Goal: Information Seeking & Learning: Compare options

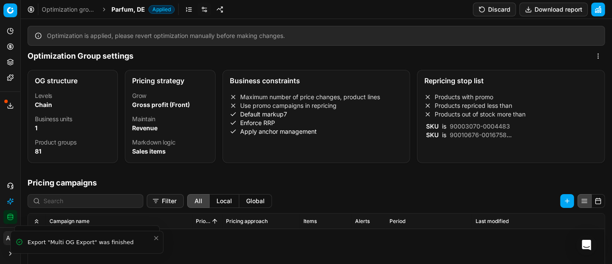
scroll to position [191, 0]
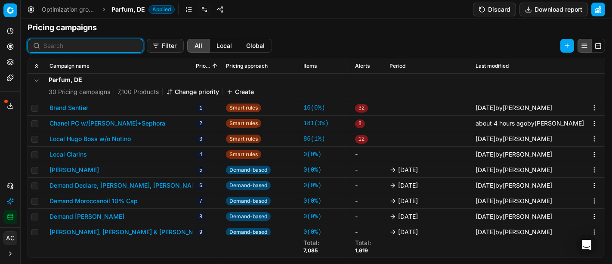
click at [91, 46] on input at bounding box center [90, 45] width 94 height 9
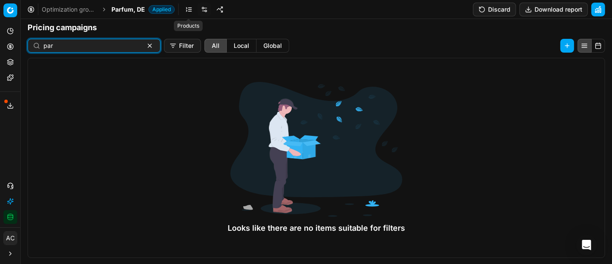
type input "par"
click at [187, 12] on link at bounding box center [189, 10] width 14 height 14
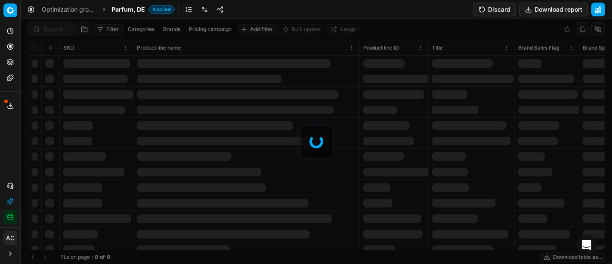
click at [58, 27] on div at bounding box center [317, 141] width 592 height 245
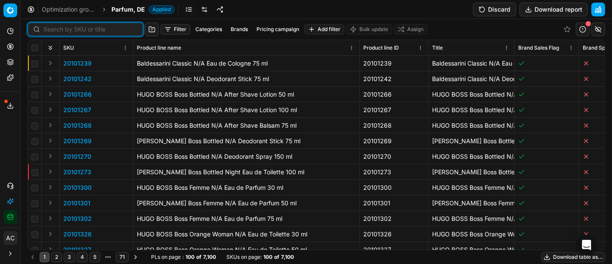
click at [58, 27] on input at bounding box center [90, 29] width 94 height 9
paste input "90004920-0007436"
click at [58, 27] on input at bounding box center [90, 29] width 94 height 9
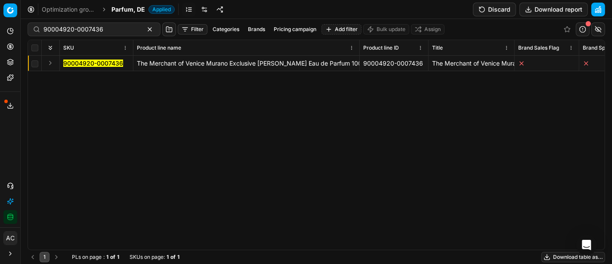
click at [51, 67] on button "Expand" at bounding box center [50, 63] width 10 height 10
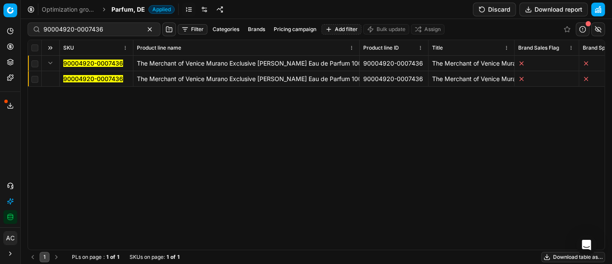
click at [80, 79] on mark "90004920-0007436" at bounding box center [93, 78] width 60 height 7
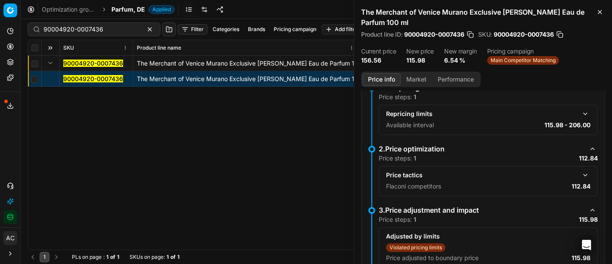
scroll to position [167, 0]
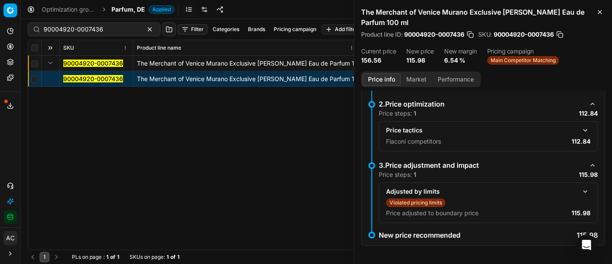
click at [580, 129] on button "button" at bounding box center [585, 130] width 10 height 10
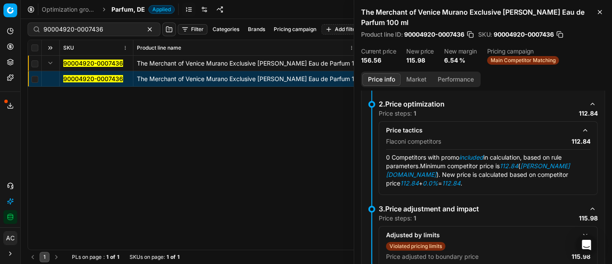
click at [409, 84] on button "Market" at bounding box center [416, 79] width 31 height 12
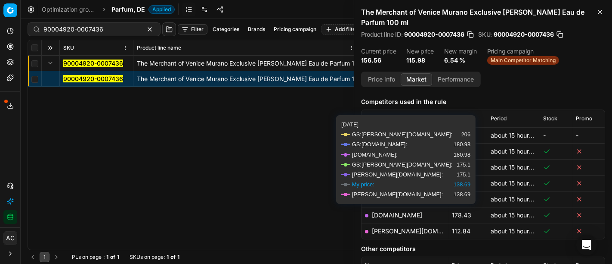
scroll to position [122, 0]
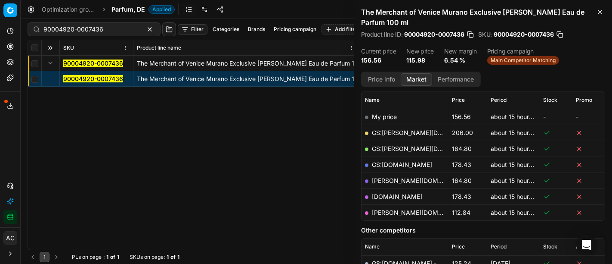
click at [387, 211] on link "[PERSON_NAME][DOMAIN_NAME]" at bounding box center [422, 211] width 100 height 7
click at [72, 30] on input "90004920-0007436" at bounding box center [90, 29] width 94 height 9
paste input "80019062-100"
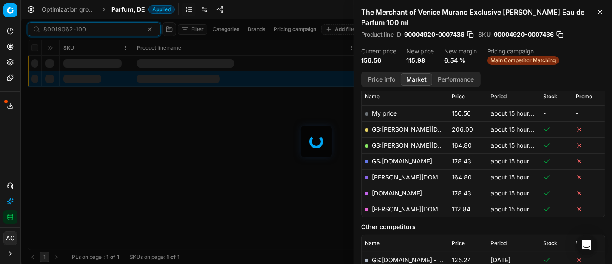
scroll to position [122, 0]
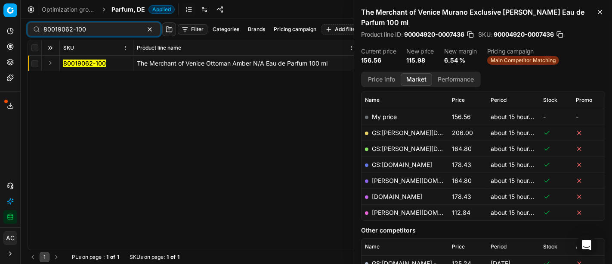
click at [50, 61] on button "Expand" at bounding box center [50, 63] width 10 height 10
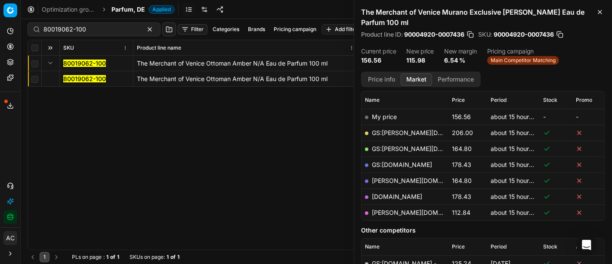
click at [86, 75] on mark "80019062-100" at bounding box center [84, 78] width 43 height 7
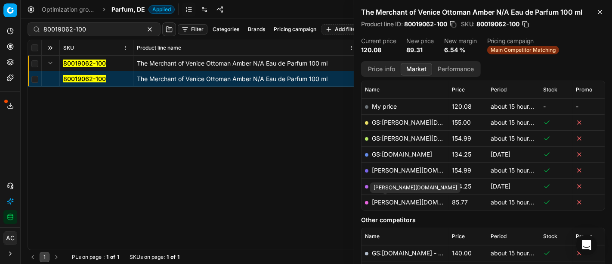
click at [388, 202] on link "[PERSON_NAME][DOMAIN_NAME]" at bounding box center [422, 201] width 100 height 7
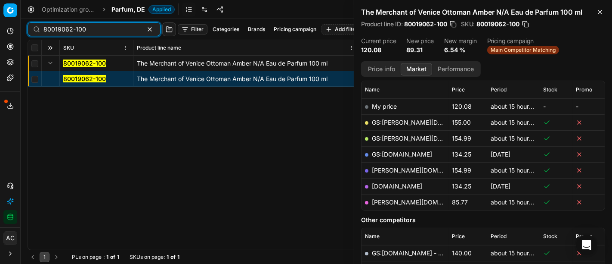
click at [77, 26] on input "80019062-100" at bounding box center [90, 29] width 94 height 9
paste input "33104"
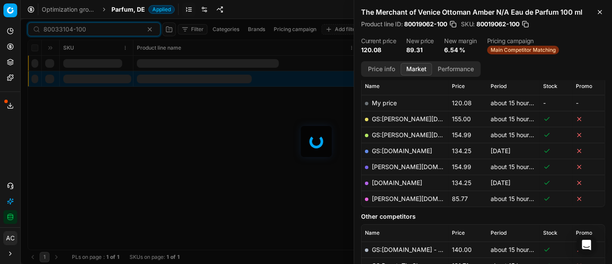
scroll to position [122, 0]
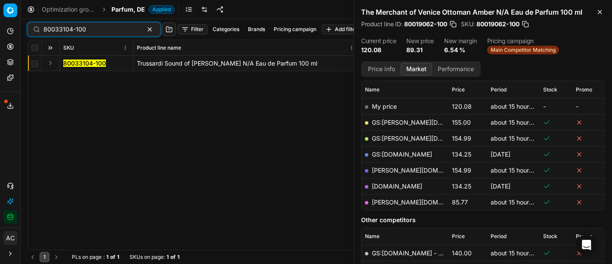
click at [50, 62] on button "Expand" at bounding box center [50, 63] width 10 height 10
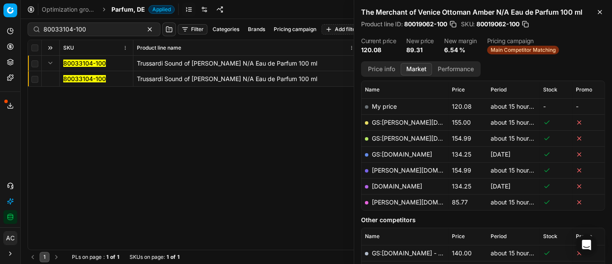
click at [82, 74] on span "80033104-100" at bounding box center [84, 78] width 43 height 9
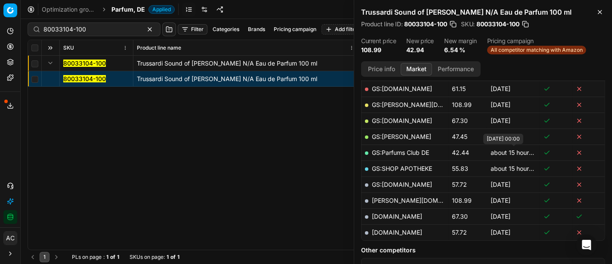
scroll to position [155, 0]
click at [381, 68] on button "Price info" at bounding box center [382, 69] width 38 height 12
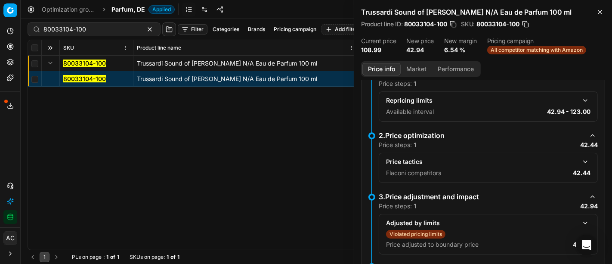
click at [580, 158] on button "button" at bounding box center [585, 161] width 10 height 10
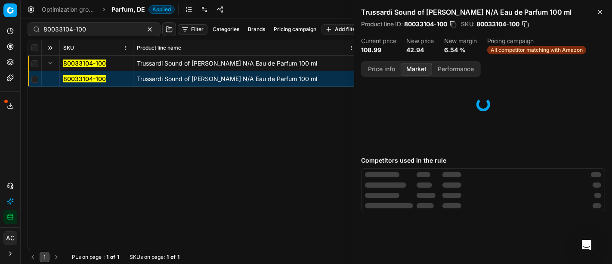
scroll to position [0, 0]
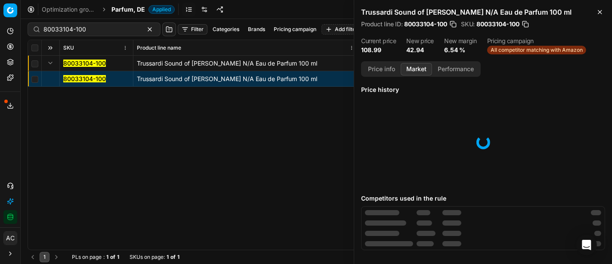
click at [421, 70] on button "Market" at bounding box center [416, 69] width 31 height 12
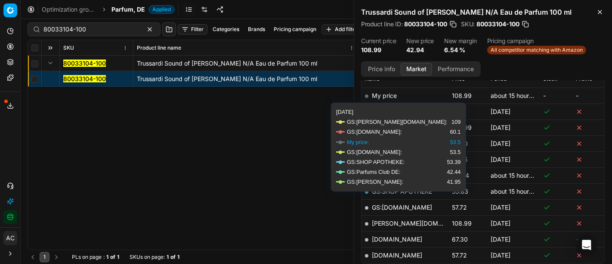
scroll to position [168, 0]
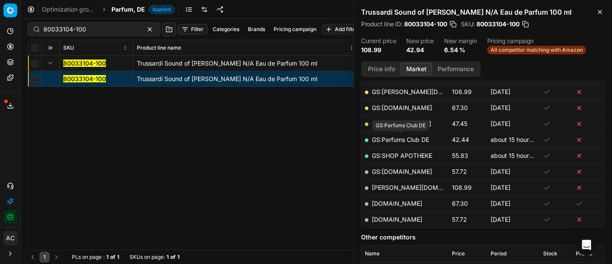
click at [420, 136] on link "GS:Parfums Club DE" at bounding box center [400, 139] width 57 height 7
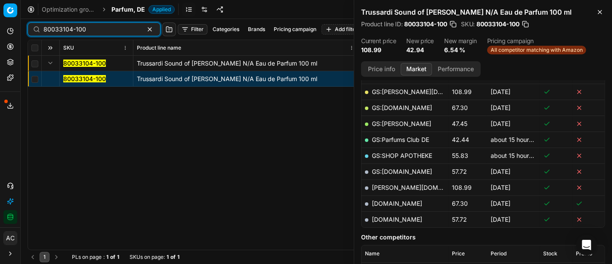
click at [68, 31] on input "80033104-100" at bounding box center [90, 29] width 94 height 9
paste input "27469-75"
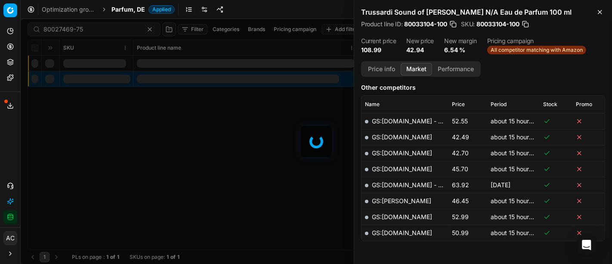
scroll to position [168, 0]
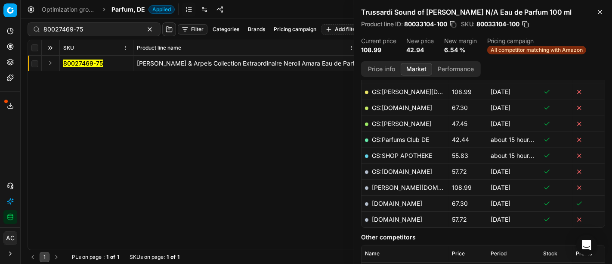
click at [31, 132] on div "80027469-75 [PERSON_NAME] & Arpels Collection Extraordinaire Neroli Amara Eau d…" at bounding box center [316, 153] width 577 height 194
click at [50, 62] on button "Expand" at bounding box center [50, 63] width 10 height 10
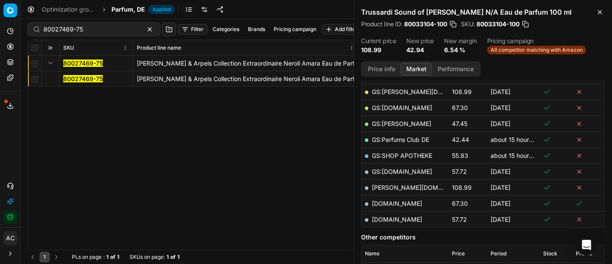
click at [80, 79] on mark "80027469-75" at bounding box center [83, 78] width 40 height 7
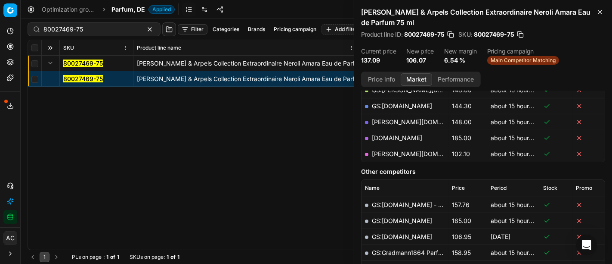
scroll to position [114, 0]
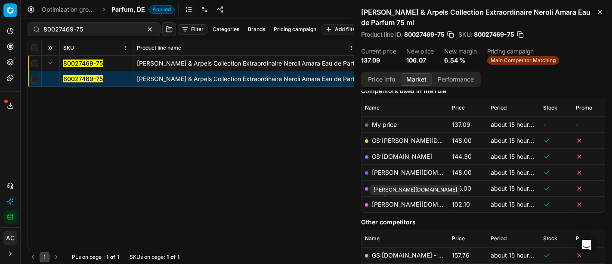
click at [394, 202] on link "[PERSON_NAME][DOMAIN_NAME]" at bounding box center [422, 203] width 100 height 7
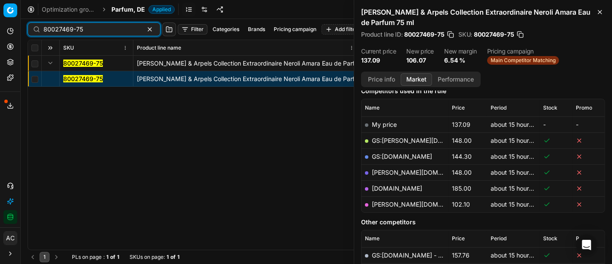
click at [74, 30] on input "80027469-75" at bounding box center [90, 29] width 94 height 9
paste input "08431-200"
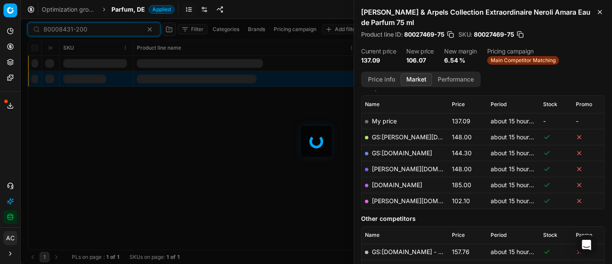
scroll to position [114, 0]
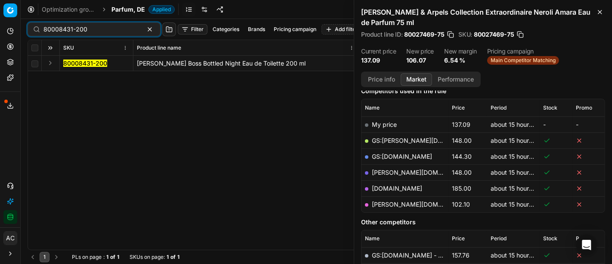
click at [51, 64] on button "Expand" at bounding box center [50, 63] width 10 height 10
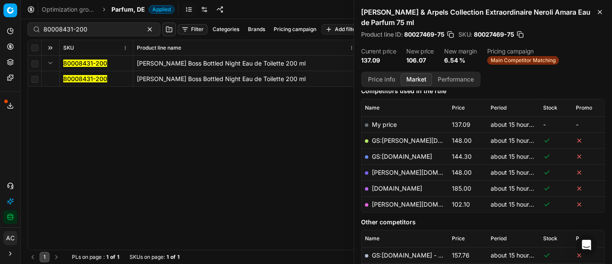
click at [74, 77] on mark "80008431-200" at bounding box center [85, 78] width 44 height 7
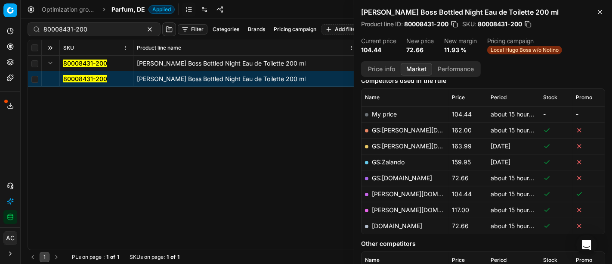
click at [412, 225] on link "[DOMAIN_NAME]" at bounding box center [397, 225] width 50 height 7
click at [256, 106] on div "80008431-200 HUGO BOSS Boss Bottled Night Eau de Toilette 200 ml 80008431-200 H…" at bounding box center [316, 153] width 577 height 194
click at [405, 194] on link "[PERSON_NAME][DOMAIN_NAME]" at bounding box center [422, 193] width 100 height 7
click at [91, 29] on input "80008431-200" at bounding box center [90, 29] width 94 height 9
paste input "90001682-000239"
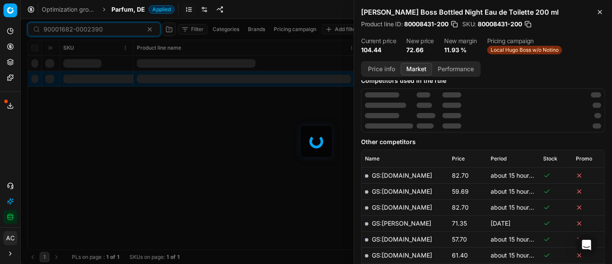
scroll to position [114, 0]
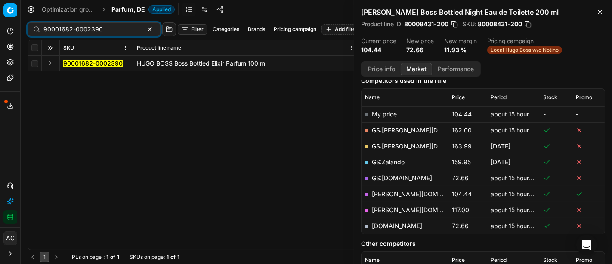
click at [52, 64] on button "Expand" at bounding box center [50, 63] width 10 height 10
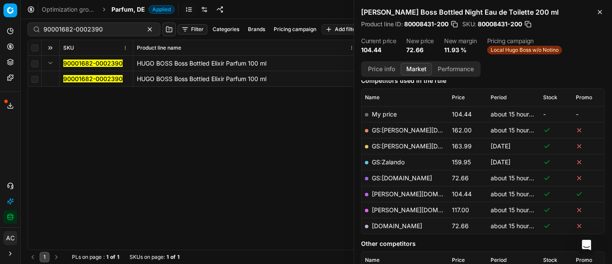
click at [74, 75] on mark "90001682-0002390" at bounding box center [92, 78] width 59 height 7
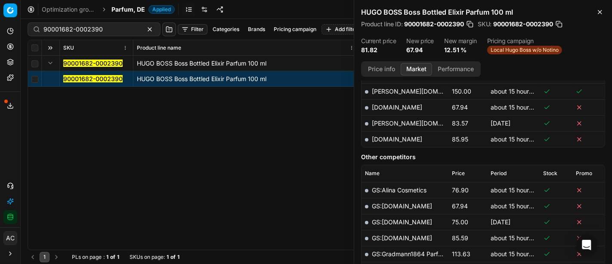
scroll to position [173, 0]
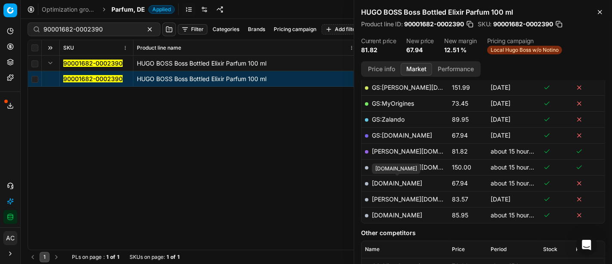
click at [404, 182] on link "[DOMAIN_NAME]" at bounding box center [397, 182] width 50 height 7
click at [235, 174] on div "90001682-0002390 HUGO BOSS Boss Bottled Elixir Parfum 100 ml 90001682-0002390 H…" at bounding box center [316, 153] width 577 height 194
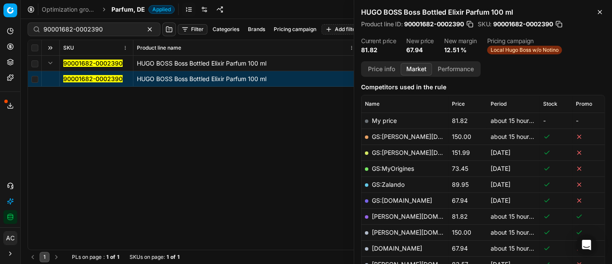
scroll to position [107, 0]
click at [409, 215] on link "[PERSON_NAME][DOMAIN_NAME]" at bounding box center [422, 216] width 100 height 7
click at [76, 27] on input "90001682-0002390" at bounding box center [90, 29] width 94 height 9
paste input "20101471"
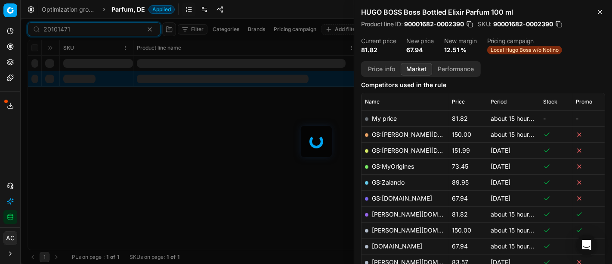
scroll to position [107, 0]
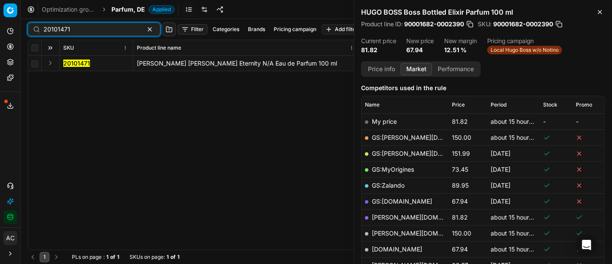
type input "20101471"
click at [49, 64] on button "Expand" at bounding box center [50, 63] width 10 height 10
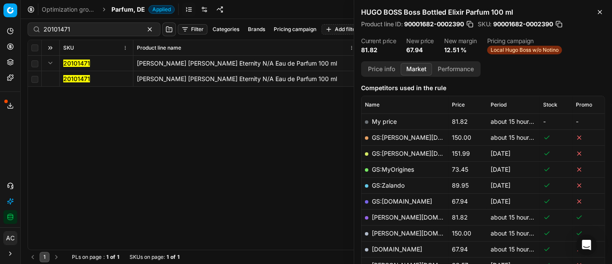
click at [79, 81] on mark "20101471" at bounding box center [76, 78] width 27 height 7
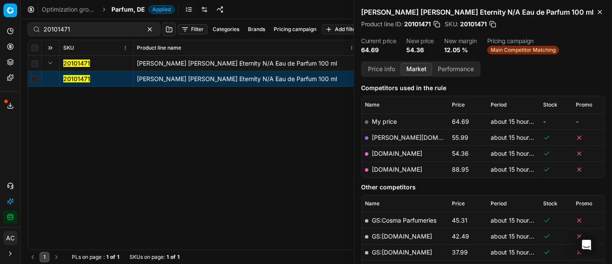
click at [382, 149] on link "[DOMAIN_NAME]" at bounding box center [397, 152] width 50 height 7
click at [139, 8] on span "Parfum, DE" at bounding box center [129, 9] width 34 height 9
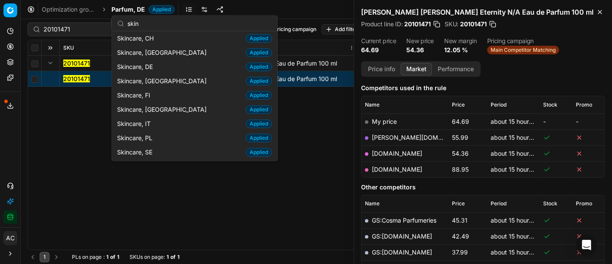
scroll to position [44, 0]
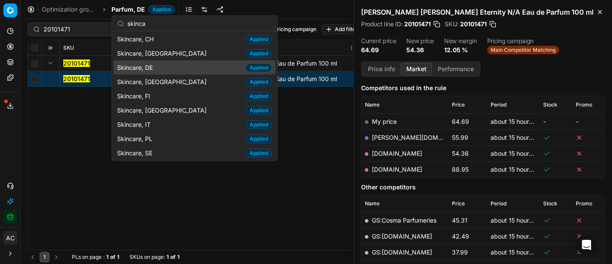
type input "skinca"
click at [151, 73] on div "Skincare, DE Applied" at bounding box center [195, 67] width 162 height 14
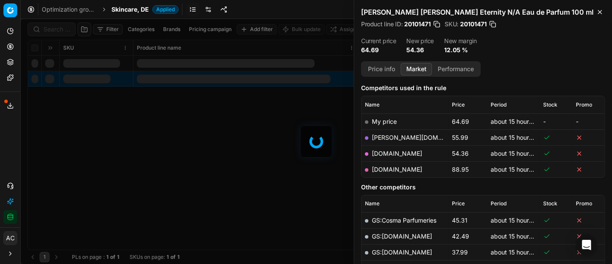
click at [48, 29] on div at bounding box center [317, 141] width 592 height 245
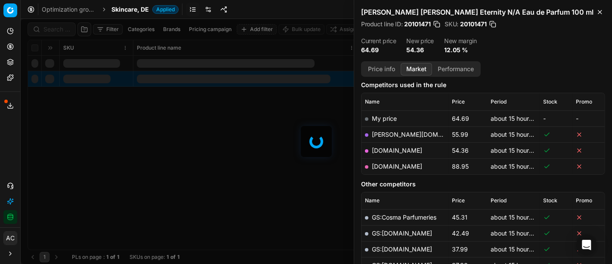
scroll to position [107, 0]
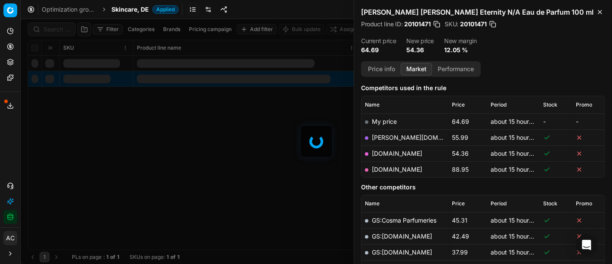
click at [48, 29] on div at bounding box center [317, 141] width 592 height 245
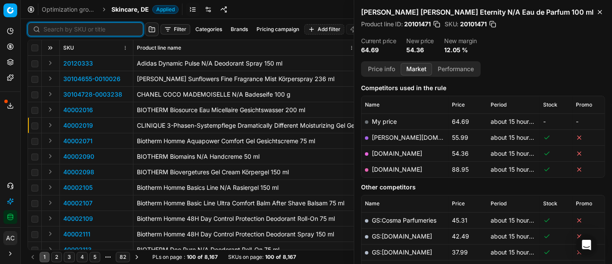
click at [48, 29] on input at bounding box center [90, 29] width 94 height 9
paste input "80002227-75"
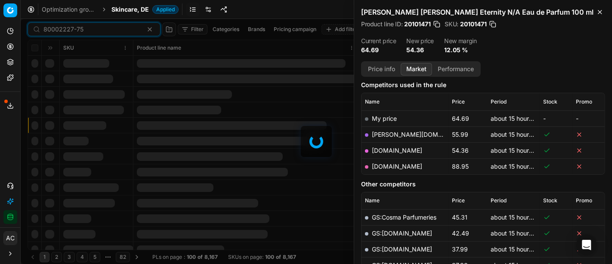
scroll to position [107, 0]
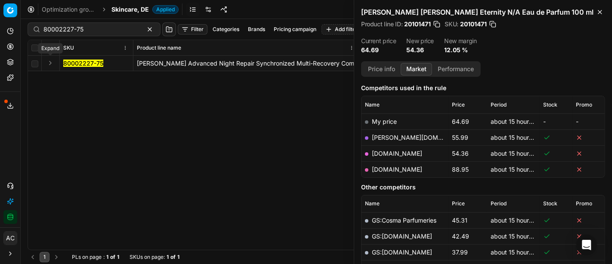
click at [50, 61] on button "Expand" at bounding box center [50, 63] width 10 height 10
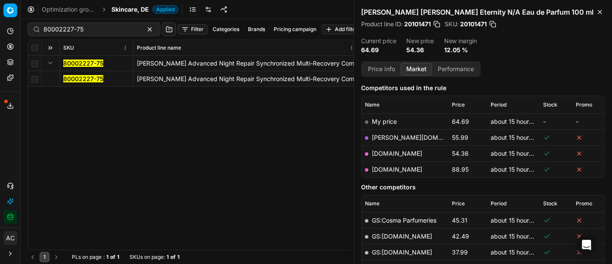
click at [67, 78] on mark "80002227-75" at bounding box center [83, 78] width 40 height 7
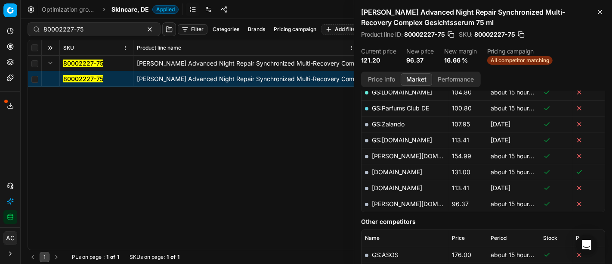
scroll to position [226, 0]
click at [388, 203] on link "[PERSON_NAME][DOMAIN_NAME]" at bounding box center [422, 203] width 100 height 7
click at [102, 30] on input "80002227-75" at bounding box center [90, 29] width 94 height 9
paste input "66532"
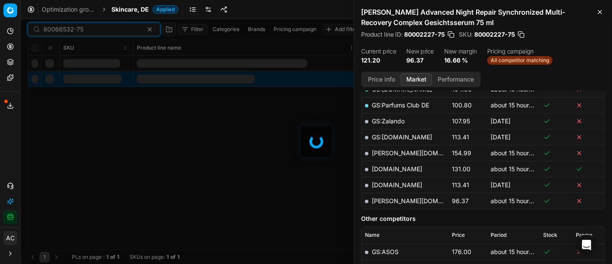
scroll to position [226, 0]
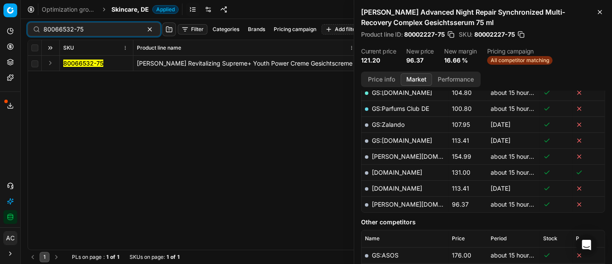
click at [50, 61] on button "Expand" at bounding box center [50, 63] width 10 height 10
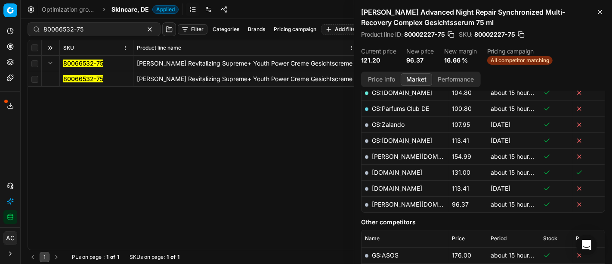
click at [75, 79] on mark "80066532-75" at bounding box center [83, 78] width 40 height 7
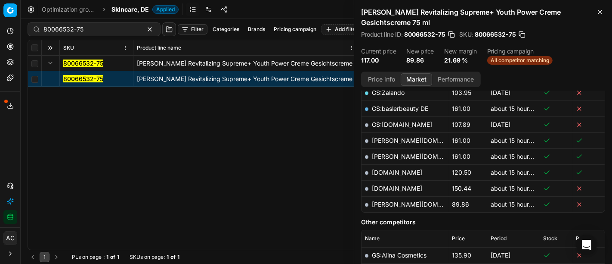
click at [392, 201] on link "[PERSON_NAME][DOMAIN_NAME]" at bounding box center [422, 203] width 100 height 7
click at [76, 27] on input "80066532-75" at bounding box center [90, 29] width 94 height 9
paste input "50002086-0010799"
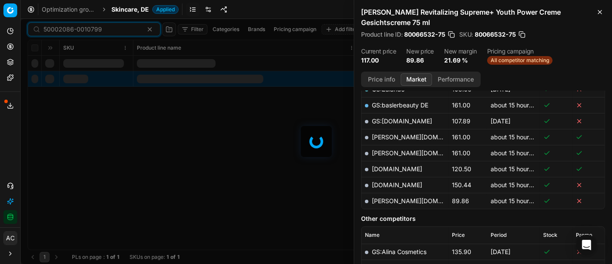
scroll to position [226, 0]
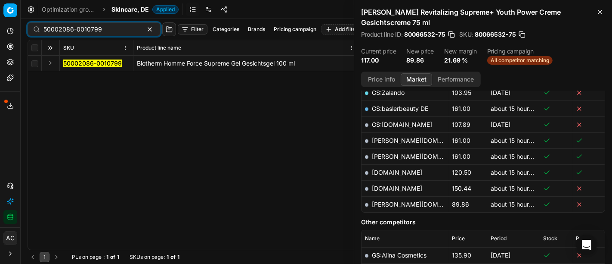
click at [49, 63] on button "Expand" at bounding box center [50, 63] width 10 height 10
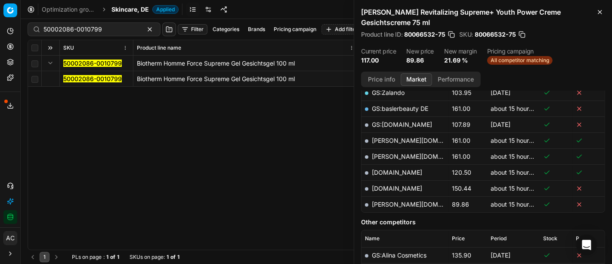
click at [76, 79] on mark "50002086-0010799" at bounding box center [92, 78] width 59 height 7
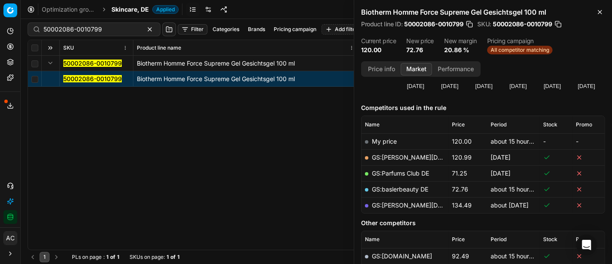
scroll to position [87, 0]
click at [403, 189] on link "GS:baslerbeauty DE" at bounding box center [400, 189] width 56 height 7
click at [86, 25] on input "50002086-0010799" at bounding box center [90, 29] width 94 height 9
click at [86, 33] on input "50002086-0010799" at bounding box center [90, 29] width 94 height 9
paste input "90001361-0001977"
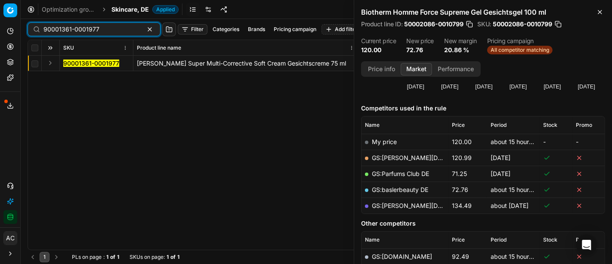
type input "90001361-0001977"
click at [52, 65] on button "Expand" at bounding box center [50, 63] width 10 height 10
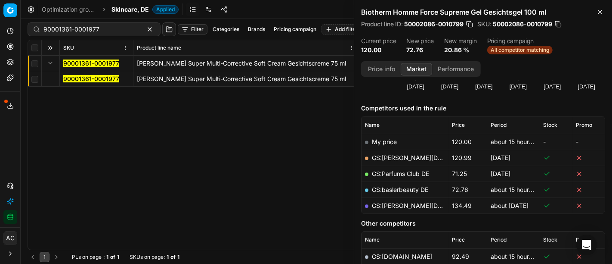
click at [81, 79] on mark "90001361-0001977" at bounding box center [91, 78] width 56 height 7
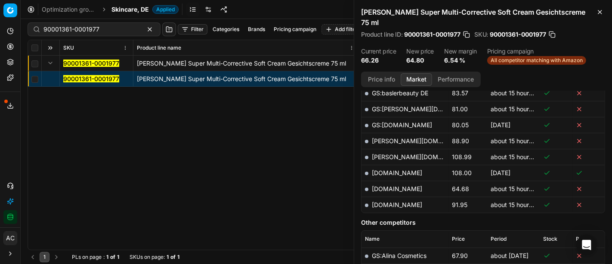
scroll to position [305, 0]
click at [412, 185] on link "[DOMAIN_NAME]" at bounding box center [397, 188] width 50 height 7
click at [11, 184] on icon at bounding box center [10, 185] width 7 height 7
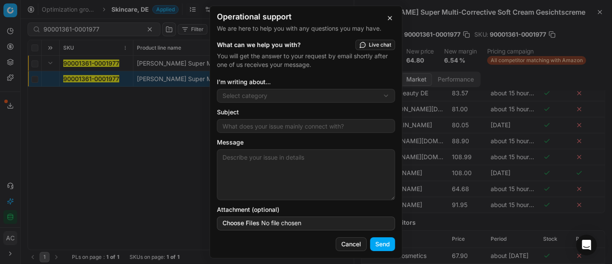
click at [278, 91] on div "Operational support We are here to help you with any questions you may have. Wh…" at bounding box center [306, 132] width 612 height 264
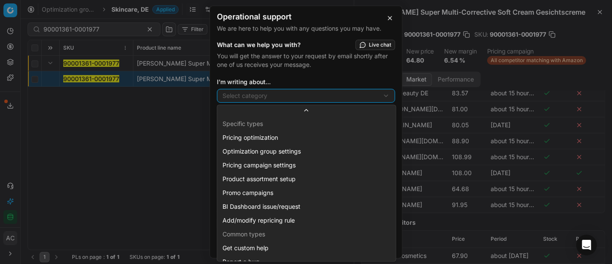
scroll to position [23, 0]
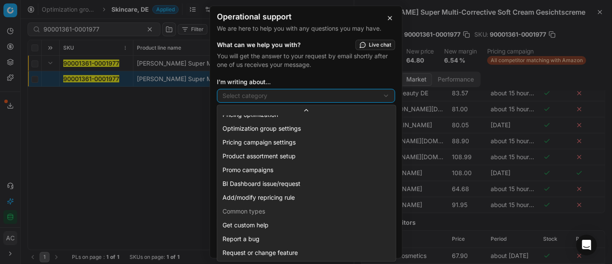
select select "241"
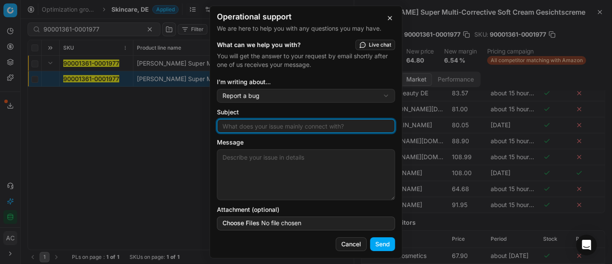
click at [264, 124] on input "Subject" at bounding box center [306, 125] width 171 height 13
type input "wrong size match"
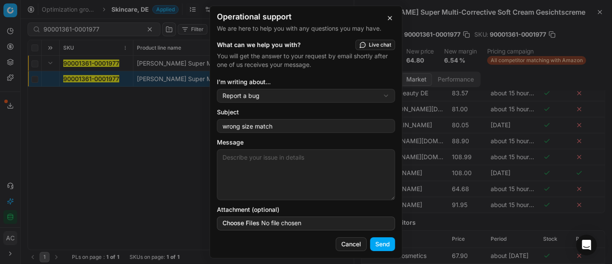
paste textarea "90001361-0001977"
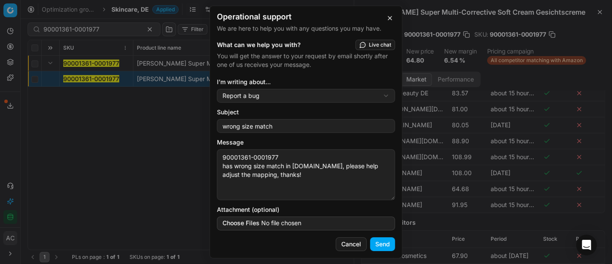
type textarea "90001361-0001977 has wrong size match in [DOMAIN_NAME], please help adjust the …"
click at [386, 246] on button "Send" at bounding box center [382, 244] width 25 height 14
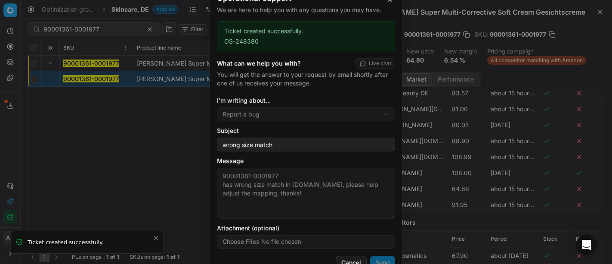
click at [391, 3] on button "button" at bounding box center [390, -1] width 10 height 10
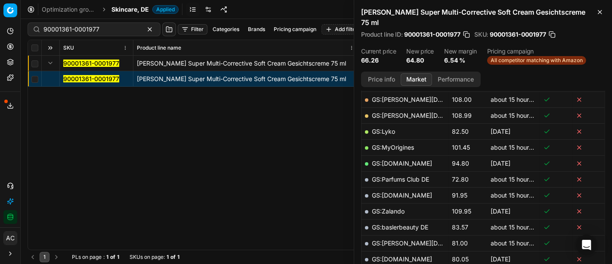
scroll to position [169, 0]
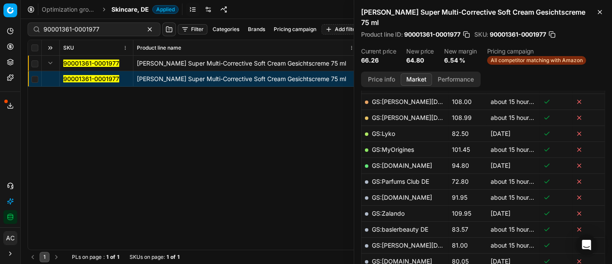
click at [402, 241] on link "GS:[PERSON_NAME][DOMAIN_NAME]" at bounding box center [427, 244] width 110 height 7
click at [85, 32] on input "90001361-0001977" at bounding box center [90, 29] width 94 height 9
paste input "80041617-100"
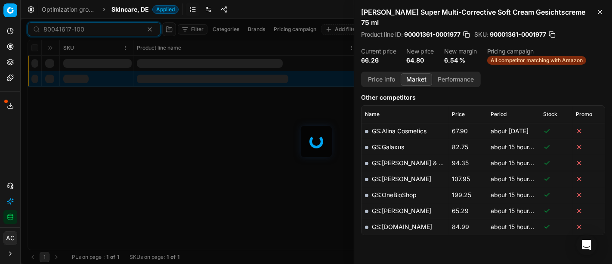
scroll to position [169, 0]
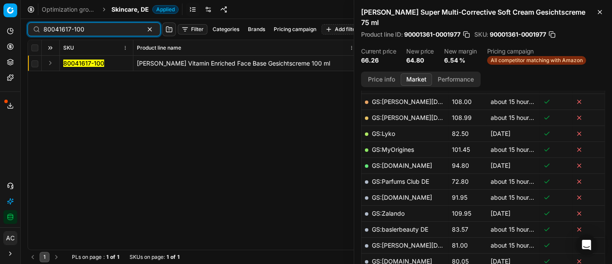
type input "80041617-100"
click at [52, 63] on button "Expand" at bounding box center [50, 63] width 10 height 10
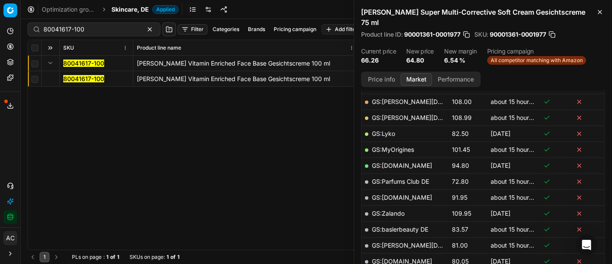
click at [74, 76] on mark "80041617-100" at bounding box center [83, 78] width 41 height 7
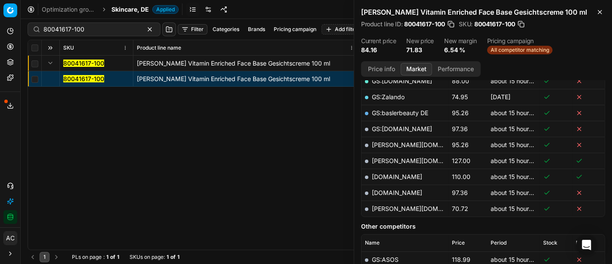
scroll to position [211, 0]
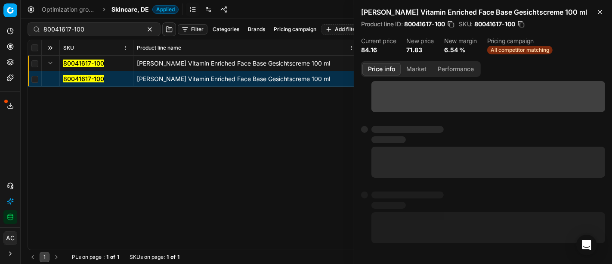
click at [387, 64] on button "Price info" at bounding box center [382, 69] width 38 height 12
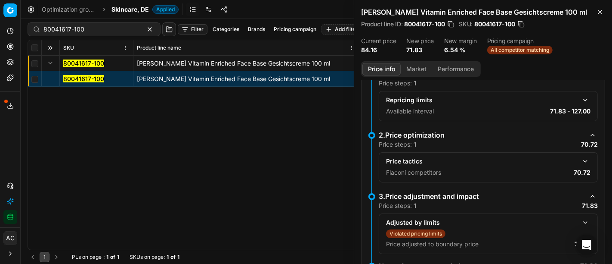
click at [580, 156] on button "button" at bounding box center [585, 161] width 10 height 10
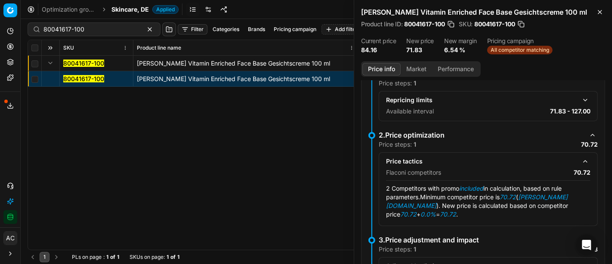
click at [413, 65] on button "Market" at bounding box center [416, 69] width 31 height 12
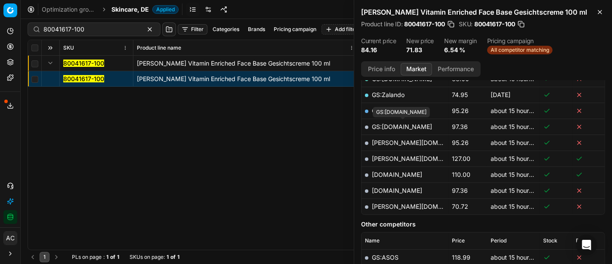
scroll to position [234, 0]
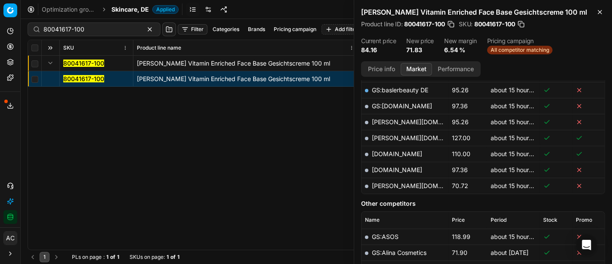
click at [388, 183] on link "[PERSON_NAME][DOMAIN_NAME]" at bounding box center [422, 185] width 100 height 7
click at [124, 8] on span "Skincare, DE" at bounding box center [130, 9] width 37 height 9
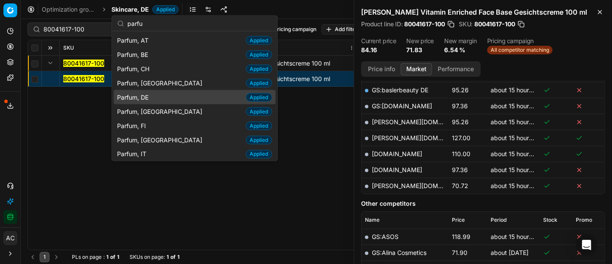
type input "parfu"
click at [155, 95] on div "Parfum, DE Applied" at bounding box center [195, 97] width 162 height 14
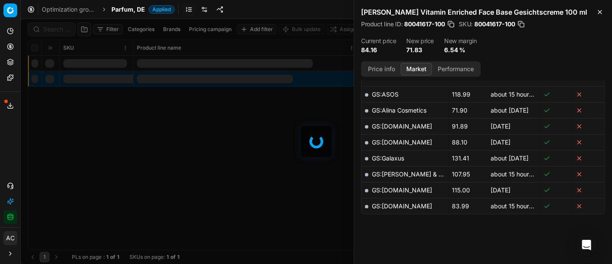
click at [57, 31] on div at bounding box center [317, 141] width 592 height 245
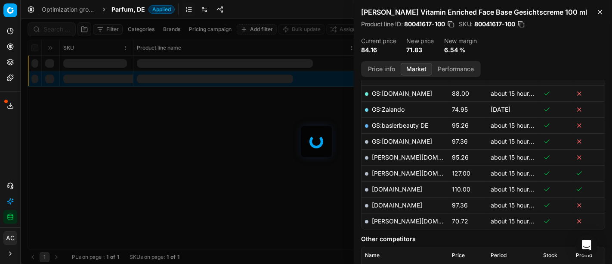
scroll to position [234, 0]
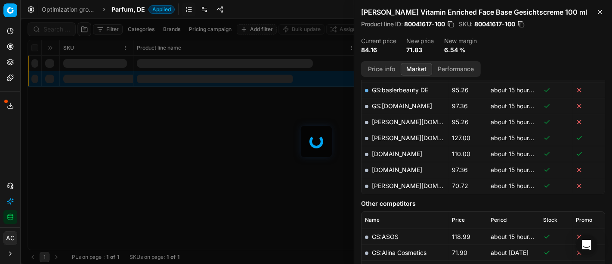
click at [57, 31] on div at bounding box center [317, 141] width 592 height 245
click at [57, 31] on div "Filter Categories Brands Pricing campaign Add filter Bulk update Assign SKU Pro…" at bounding box center [317, 141] width 592 height 245
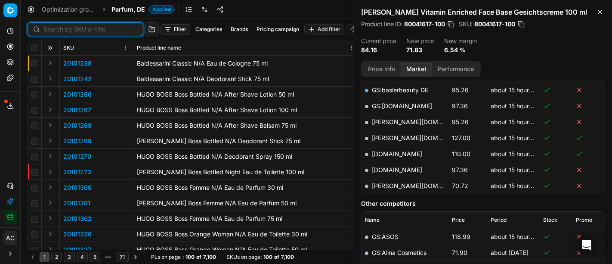
click at [57, 31] on input at bounding box center [90, 29] width 94 height 9
paste input "80077379-150"
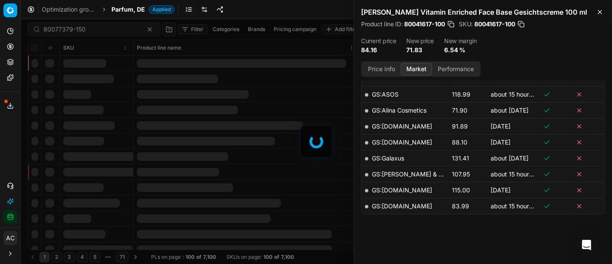
scroll to position [234, 0]
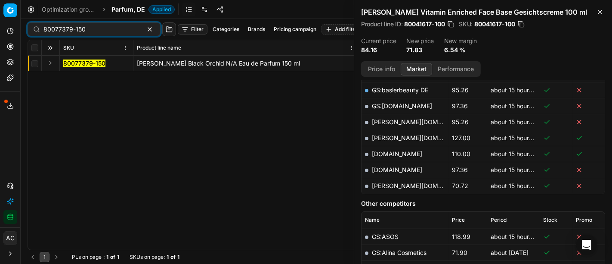
click at [50, 60] on button "Expand" at bounding box center [50, 63] width 10 height 10
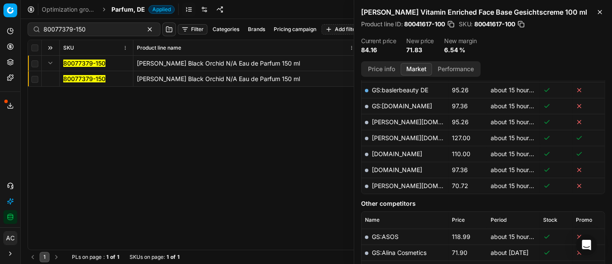
click at [78, 78] on mark "80077379-150" at bounding box center [84, 78] width 42 height 7
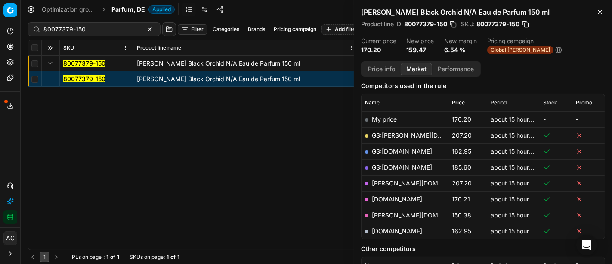
scroll to position [109, 0]
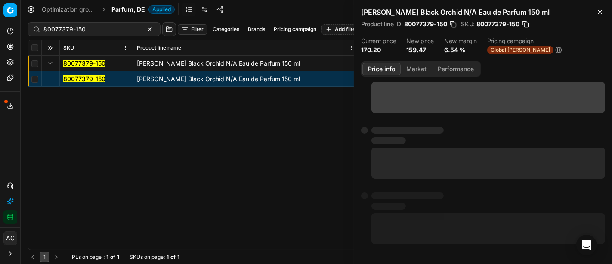
click at [385, 65] on button "Price info" at bounding box center [382, 69] width 38 height 12
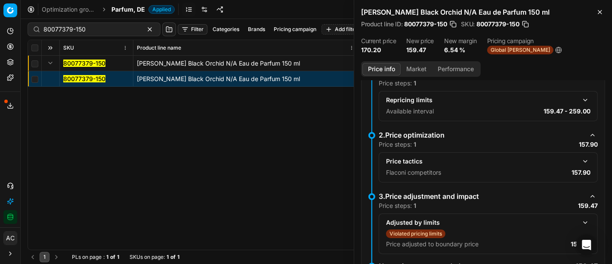
scroll to position [124, 0]
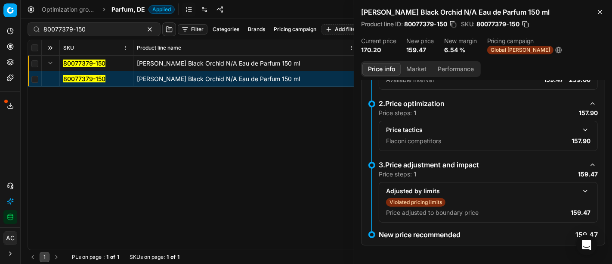
click at [580, 129] on button "button" at bounding box center [585, 129] width 10 height 10
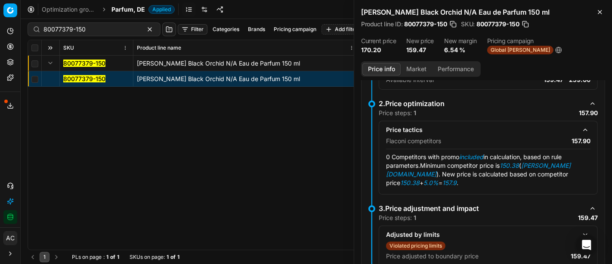
click at [413, 65] on button "Market" at bounding box center [416, 69] width 31 height 12
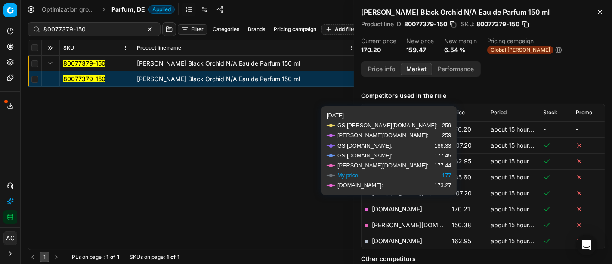
scroll to position [103, 0]
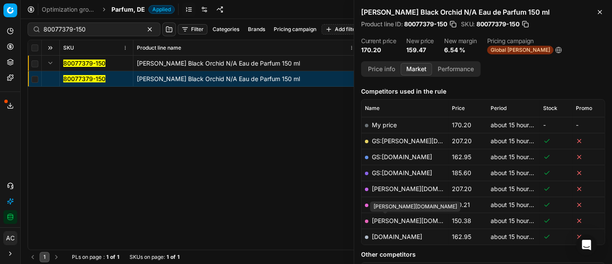
click at [385, 220] on link "[PERSON_NAME][DOMAIN_NAME]" at bounding box center [422, 220] width 100 height 7
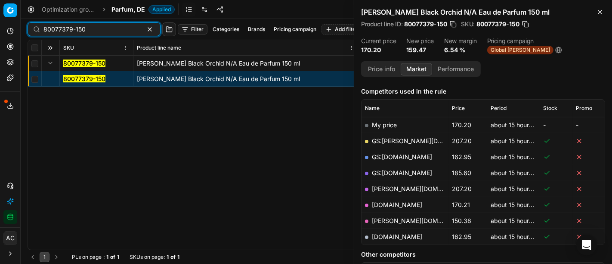
click at [95, 28] on input "80077379-150" at bounding box center [90, 29] width 94 height 9
paste input "90011815-0018758"
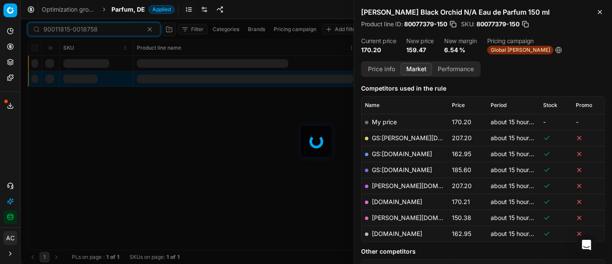
scroll to position [103, 0]
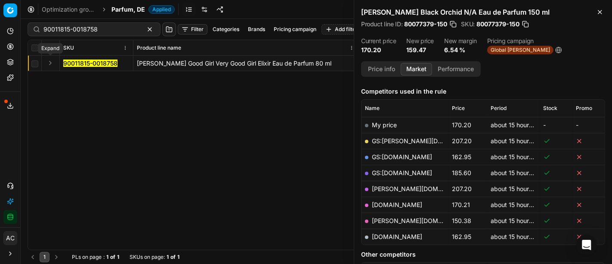
click at [50, 62] on button "Expand" at bounding box center [50, 63] width 10 height 10
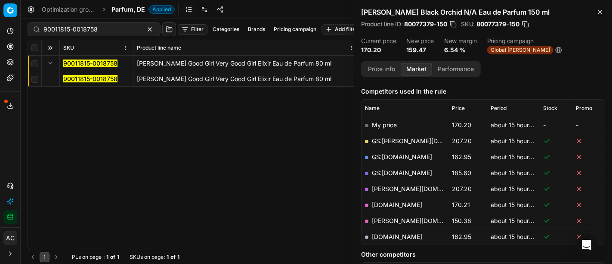
click at [93, 81] on mark "90011815-0018758" at bounding box center [90, 78] width 54 height 7
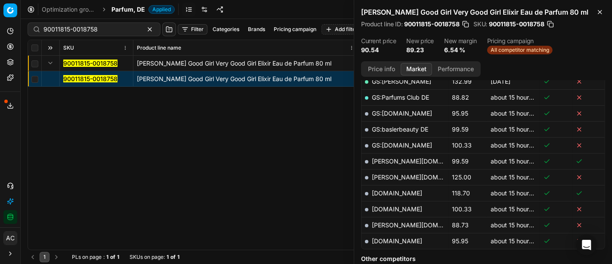
scroll to position [230, 0]
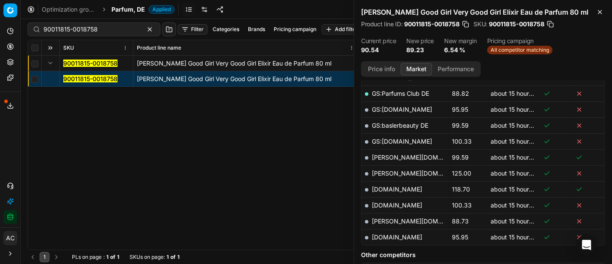
click at [391, 220] on link "[PERSON_NAME][DOMAIN_NAME]" at bounding box center [422, 220] width 100 height 7
click at [101, 28] on input "90011815-0018758" at bounding box center [90, 29] width 94 height 9
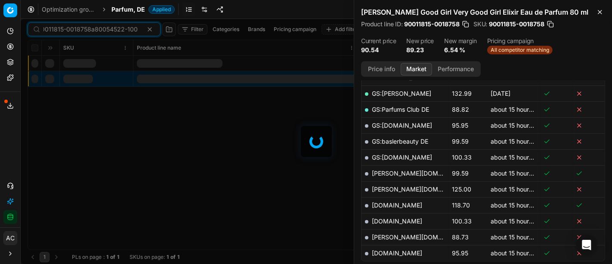
scroll to position [230, 0]
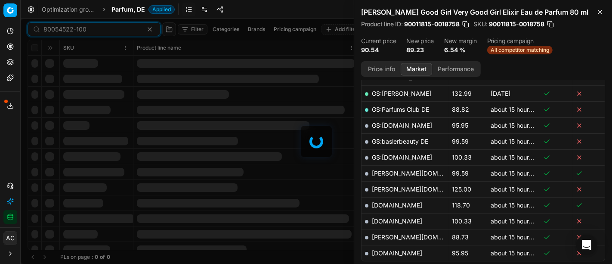
scroll to position [230, 0]
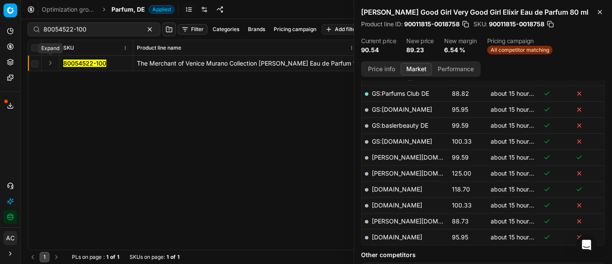
click at [50, 63] on button "Expand" at bounding box center [50, 63] width 10 height 10
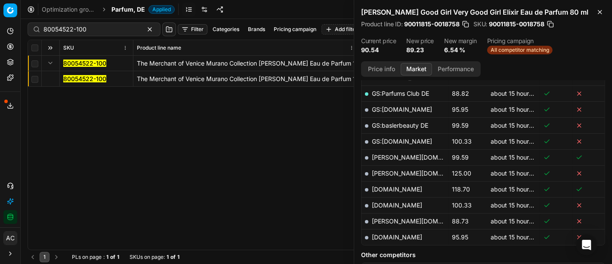
click at [81, 79] on mark "80054522-100" at bounding box center [84, 78] width 43 height 7
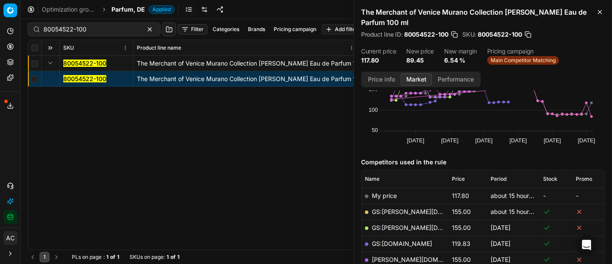
scroll to position [109, 0]
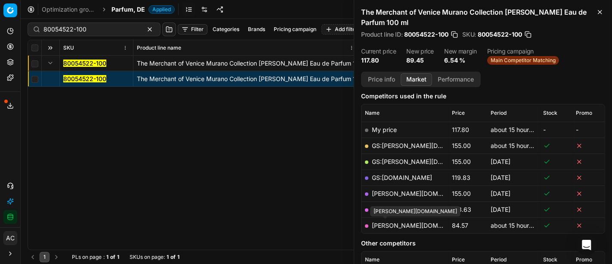
click at [385, 226] on link "[PERSON_NAME][DOMAIN_NAME]" at bounding box center [422, 224] width 100 height 7
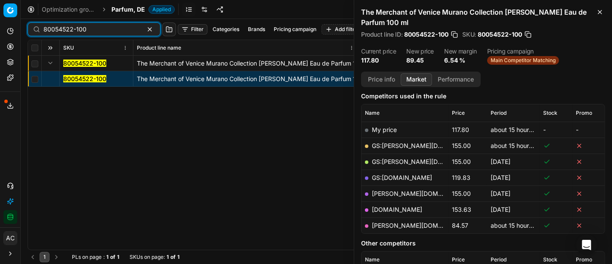
click at [76, 31] on input "80054522-100" at bounding box center [90, 29] width 94 height 9
paste input "90001597-0002297"
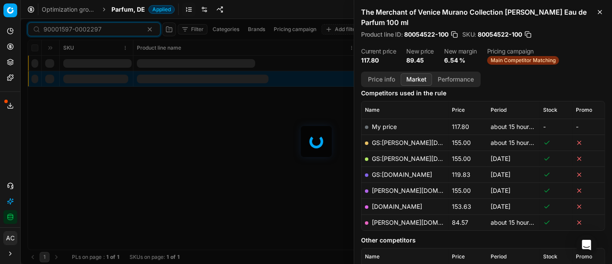
scroll to position [109, 0]
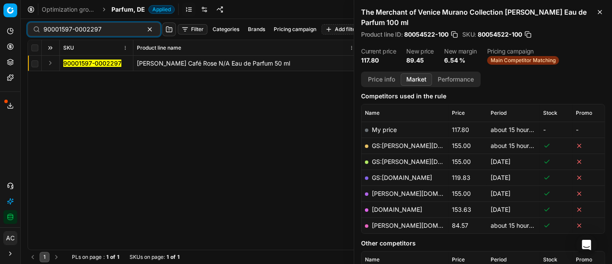
click at [50, 64] on button "Expand" at bounding box center [50, 63] width 10 height 10
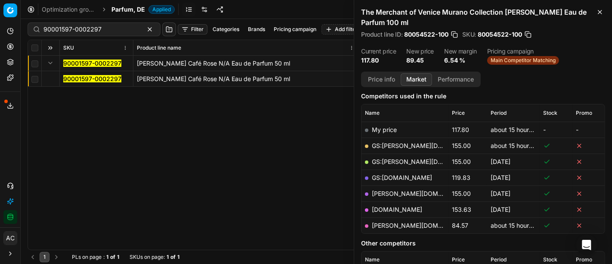
click at [83, 77] on mark "90001597-0002297" at bounding box center [92, 78] width 58 height 7
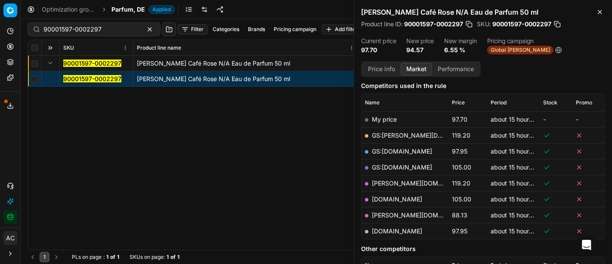
click at [388, 213] on link "[PERSON_NAME][DOMAIN_NAME]" at bounding box center [422, 214] width 100 height 7
click at [256, 191] on div "90001597-0002297 [PERSON_NAME] Café Rose N/A Eau de Parfum 50 ml 90001597-00022…" at bounding box center [316, 153] width 577 height 194
click at [108, 28] on input "90001597-0002297" at bounding box center [90, 29] width 94 height 9
paste input "11815-0018753"
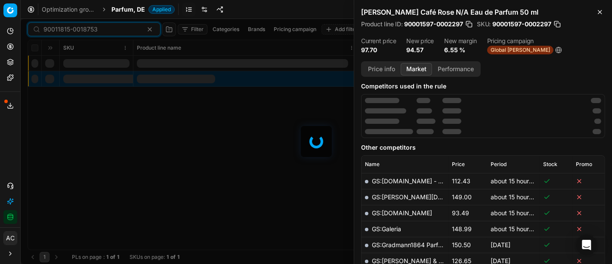
scroll to position [109, 0]
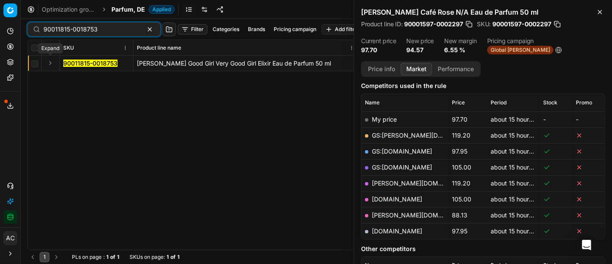
click at [51, 61] on button "Expand" at bounding box center [50, 63] width 10 height 10
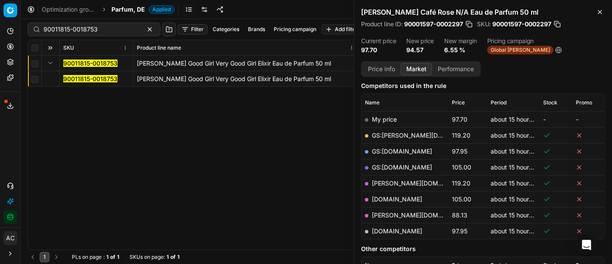
click at [82, 78] on mark "90011815-0018753" at bounding box center [90, 78] width 54 height 7
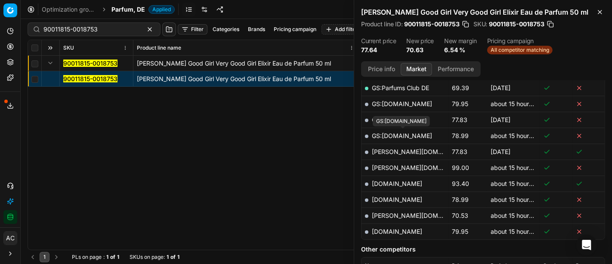
scroll to position [236, 0]
click at [392, 211] on link "[PERSON_NAME][DOMAIN_NAME]" at bounding box center [422, 214] width 100 height 7
click at [213, 134] on div "90011815-0018753 [PERSON_NAME] Good Girl Very Good Girl Elixir Eau de Parfum 50…" at bounding box center [316, 153] width 577 height 194
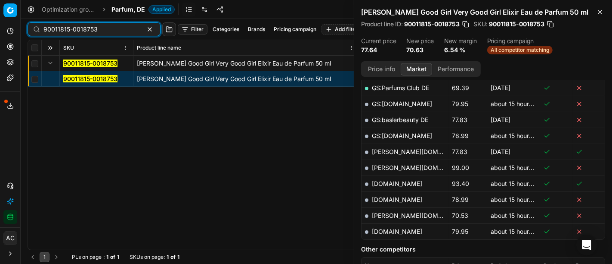
click at [98, 30] on input "90011815-0018753" at bounding box center [90, 29] width 94 height 9
paste input "80076281-200"
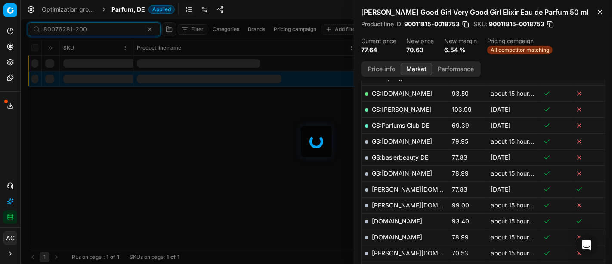
scroll to position [236, 0]
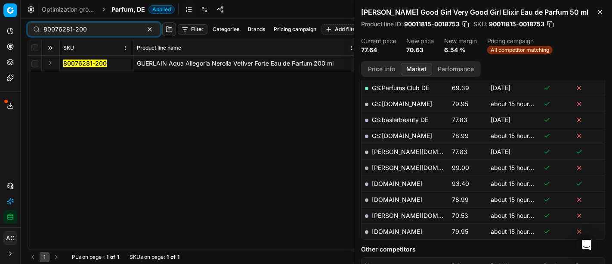
click at [52, 63] on button "Expand" at bounding box center [50, 63] width 10 height 10
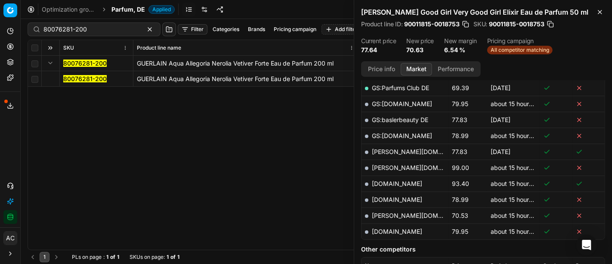
click at [68, 79] on mark "80076281-200" at bounding box center [84, 78] width 43 height 7
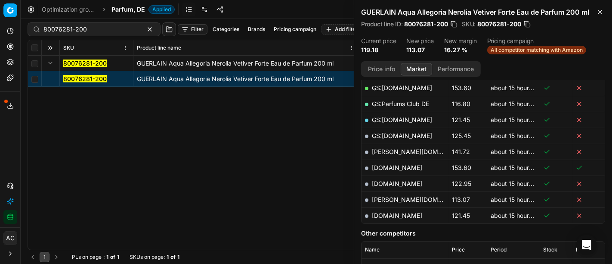
scroll to position [211, 0]
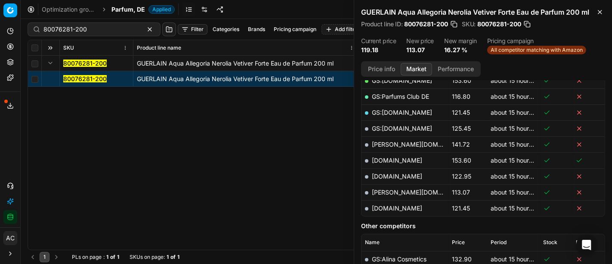
click at [389, 190] on link "[PERSON_NAME][DOMAIN_NAME]" at bounding box center [422, 191] width 100 height 7
click at [109, 26] on input "80076281-200" at bounding box center [90, 29] width 94 height 9
paste input "02549"
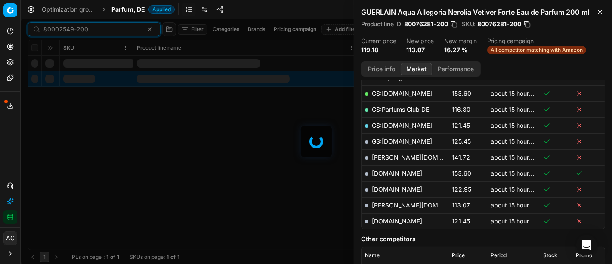
scroll to position [211, 0]
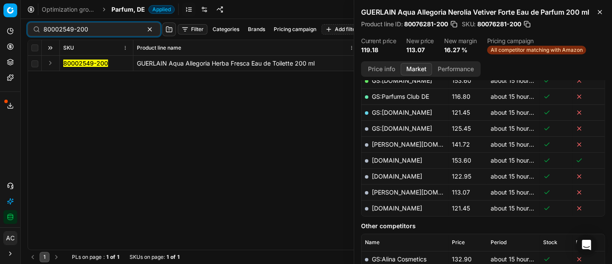
click at [48, 65] on button "Expand" at bounding box center [50, 63] width 10 height 10
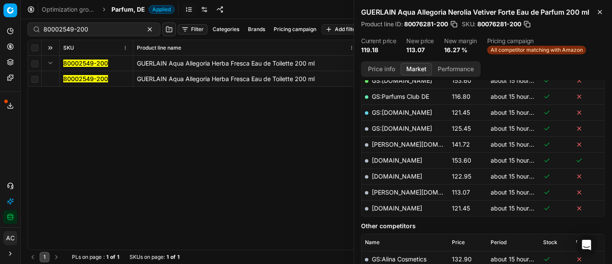
click at [74, 80] on mark "80002549-200" at bounding box center [85, 78] width 45 height 7
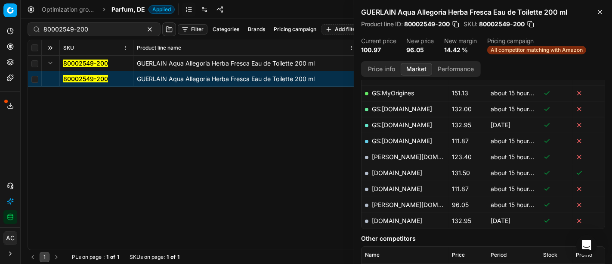
scroll to position [183, 0]
click at [387, 202] on link "[PERSON_NAME][DOMAIN_NAME]" at bounding box center [422, 204] width 100 height 7
click at [61, 32] on input "80002549-200" at bounding box center [90, 29] width 94 height 9
paste input "61084-1"
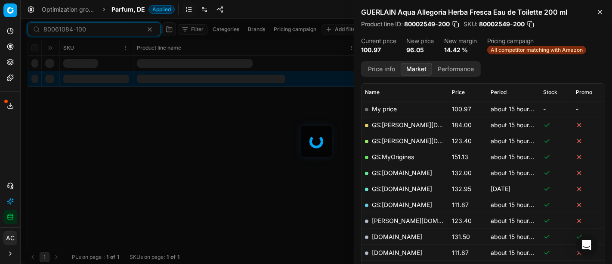
scroll to position [183, 0]
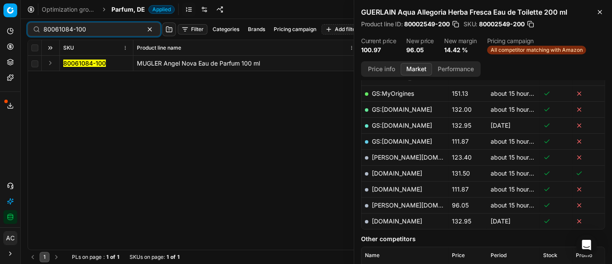
click at [51, 64] on button "Expand" at bounding box center [50, 63] width 10 height 10
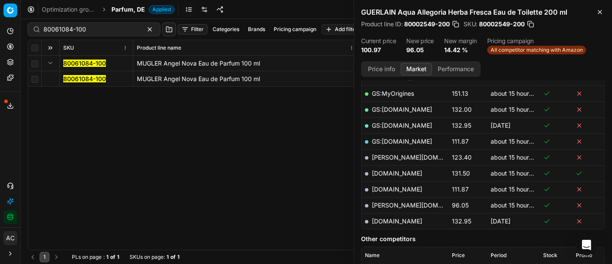
click at [65, 76] on mark "80061084-100" at bounding box center [84, 78] width 43 height 7
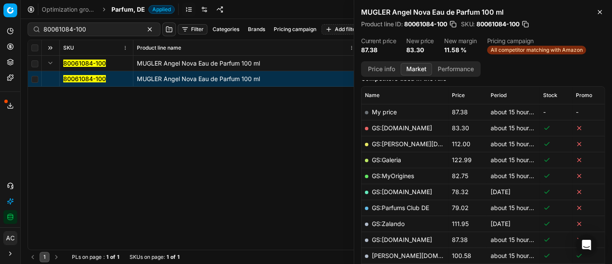
scroll to position [133, 0]
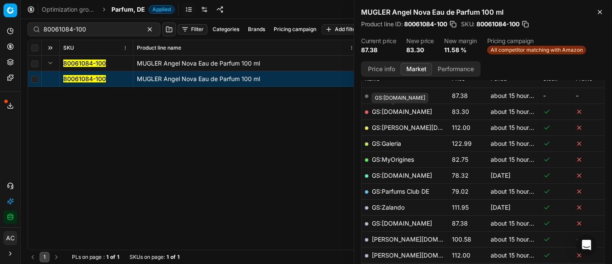
click at [405, 110] on link "GS:[DOMAIN_NAME]" at bounding box center [402, 111] width 60 height 7
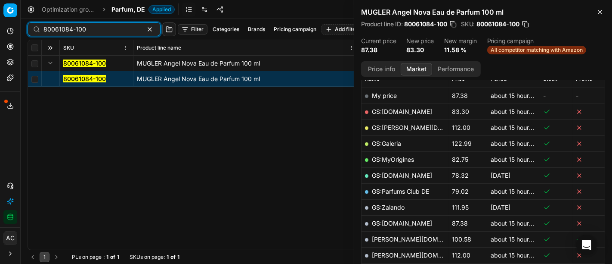
click at [70, 26] on input "80061084-100" at bounding box center [90, 29] width 94 height 9
paste input "25657-75"
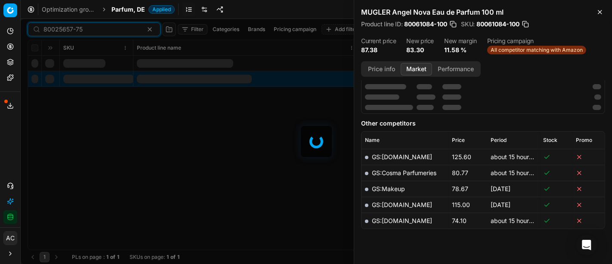
scroll to position [133, 0]
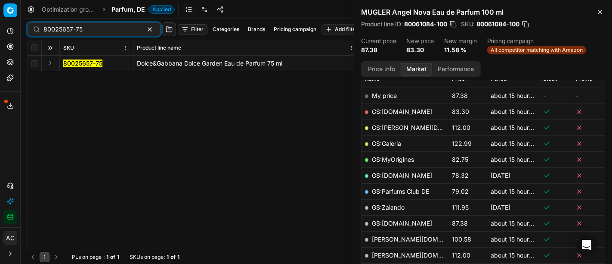
click at [50, 62] on button "Expand" at bounding box center [50, 63] width 10 height 10
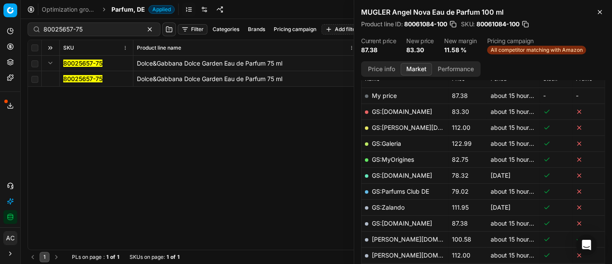
click at [87, 82] on span "80025657-75" at bounding box center [82, 78] width 39 height 9
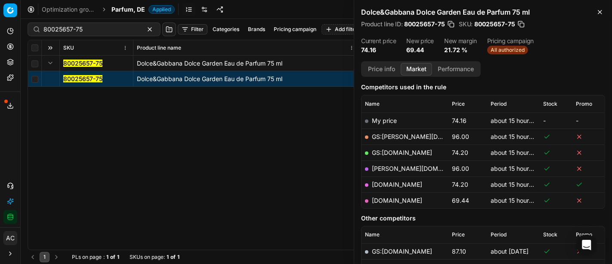
scroll to position [108, 0]
click at [411, 198] on link "[DOMAIN_NAME]" at bounding box center [397, 199] width 50 height 7
click at [92, 31] on input "80025657-75" at bounding box center [90, 29] width 94 height 9
paste input "9119-200"
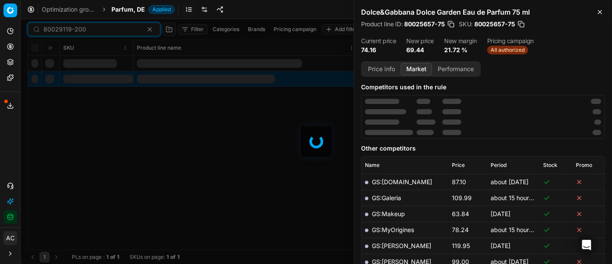
scroll to position [108, 0]
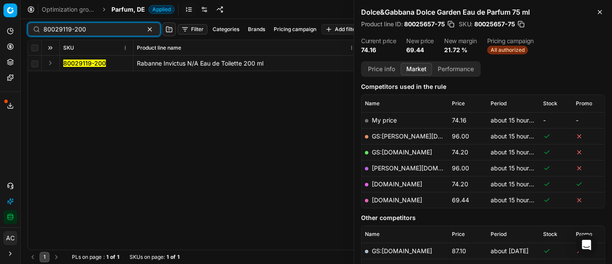
type input "80029119-200"
click at [51, 61] on button "Expand" at bounding box center [50, 63] width 10 height 10
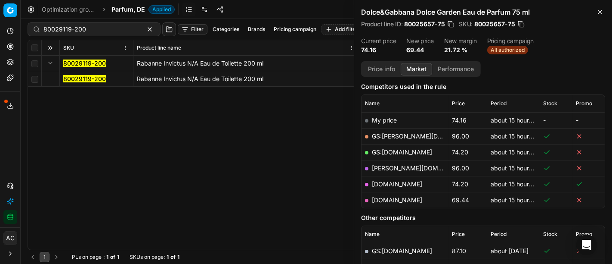
click at [75, 79] on mark "80029119-200" at bounding box center [84, 78] width 43 height 7
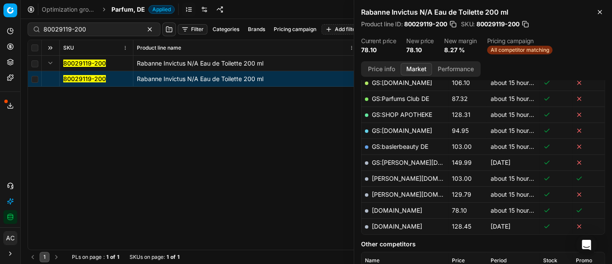
scroll to position [177, 0]
click at [388, 208] on link "[DOMAIN_NAME]" at bounding box center [397, 210] width 50 height 7
click at [141, 13] on span "Parfum, DE" at bounding box center [129, 9] width 34 height 9
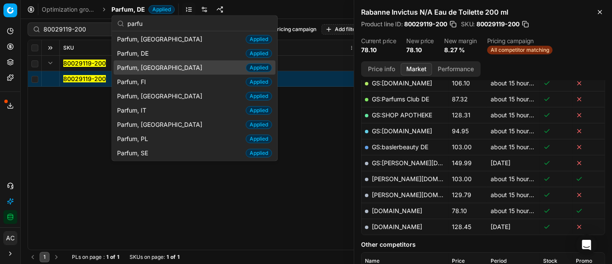
scroll to position [44, 0]
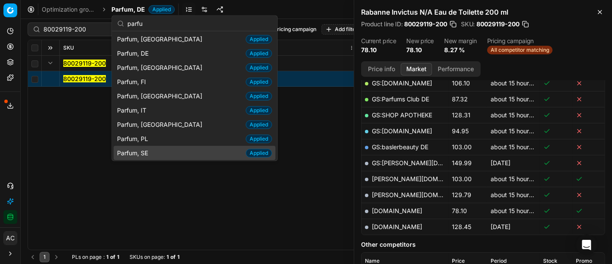
type input "parfu"
click at [165, 151] on div "Parfum, SE Applied" at bounding box center [195, 153] width 162 height 14
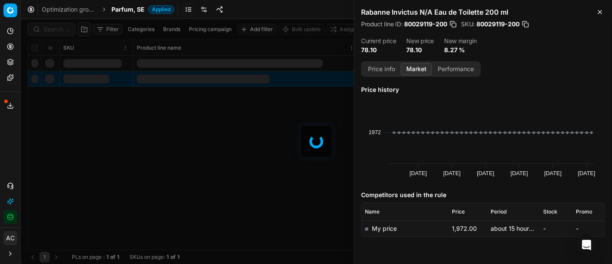
click at [53, 23] on div at bounding box center [317, 141] width 592 height 245
click at [54, 25] on div at bounding box center [317, 141] width 592 height 245
click at [54, 25] on div "Filter Categories Brands Pricing campaign Add filter Bulk update Assign SKU Pro…" at bounding box center [317, 141] width 592 height 245
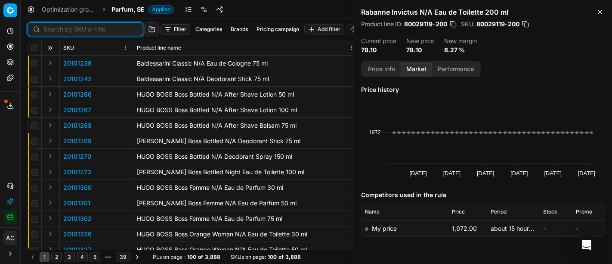
click at [54, 25] on input at bounding box center [90, 29] width 94 height 9
paste input "90007672-0011759"
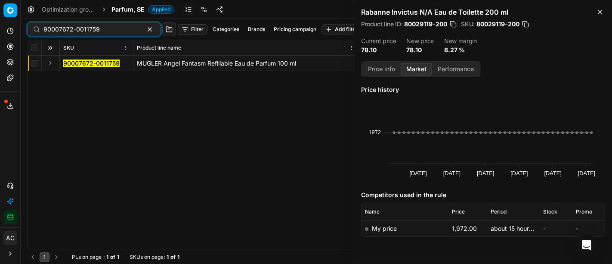
click at [50, 63] on button "Expand" at bounding box center [50, 63] width 10 height 10
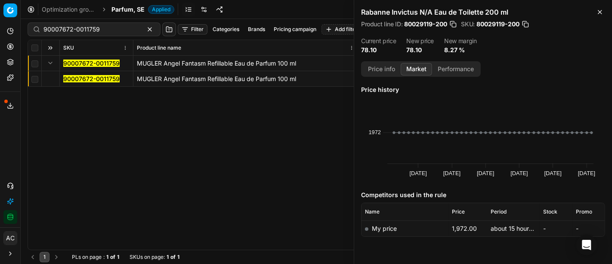
click at [83, 79] on mark "90007672-0011759" at bounding box center [91, 78] width 56 height 7
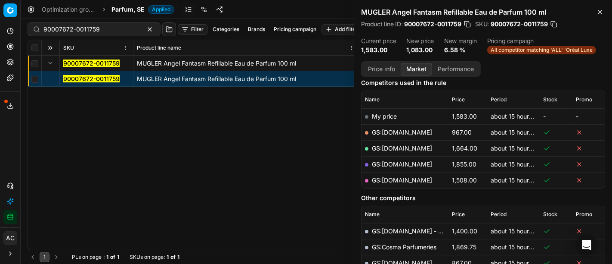
scroll to position [112, 0]
click at [413, 133] on link "GS:[DOMAIN_NAME]" at bounding box center [402, 132] width 60 height 7
click at [82, 31] on input "90007672-0011759" at bounding box center [90, 29] width 94 height 9
paste input "30103149-0011002"
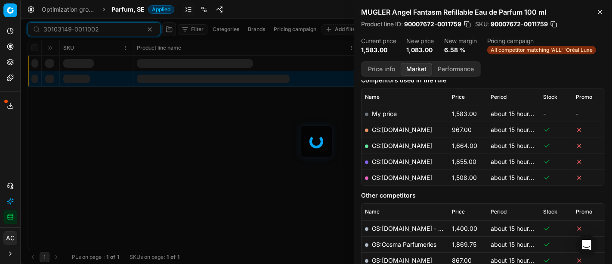
scroll to position [112, 0]
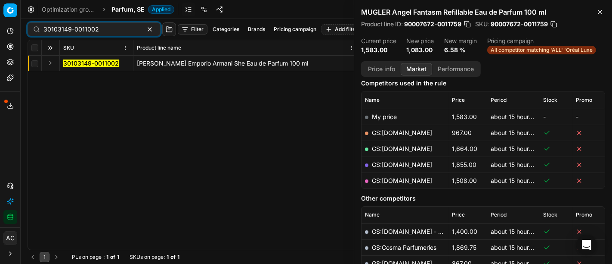
click at [51, 59] on button "Expand" at bounding box center [50, 63] width 10 height 10
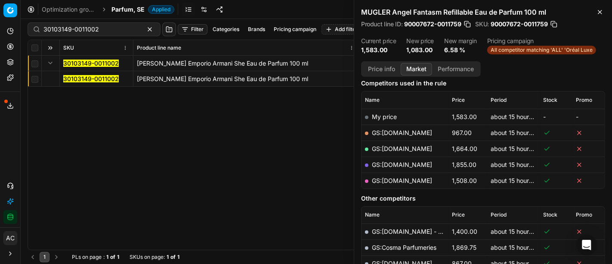
click at [76, 79] on mark "30103149-0011002" at bounding box center [91, 78] width 56 height 7
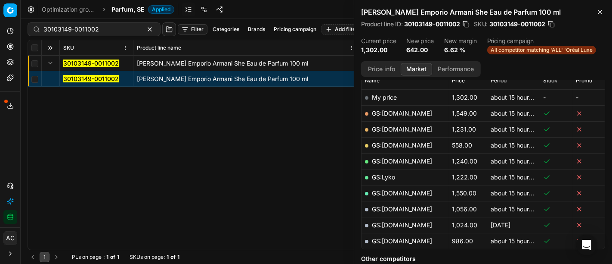
scroll to position [131, 0]
click at [422, 143] on link "GS:[DOMAIN_NAME]" at bounding box center [402, 144] width 60 height 7
click at [71, 31] on input "30103149-0011002" at bounding box center [90, 29] width 94 height 9
paste input "80057652-80"
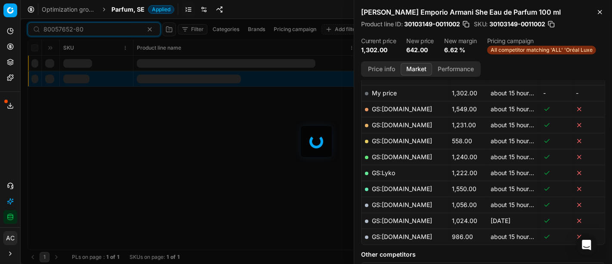
scroll to position [131, 0]
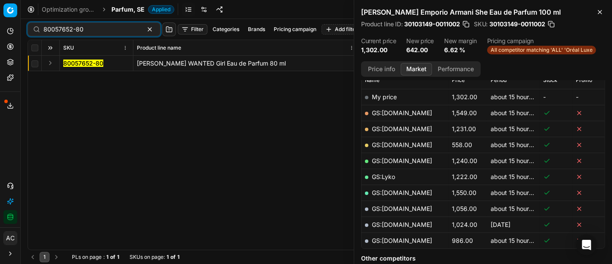
click at [51, 62] on button "Expand" at bounding box center [50, 63] width 10 height 10
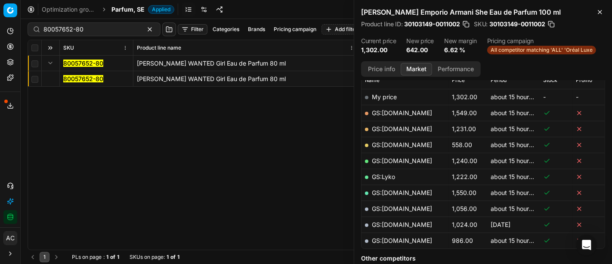
click at [77, 81] on mark "80057652-80" at bounding box center [83, 78] width 40 height 7
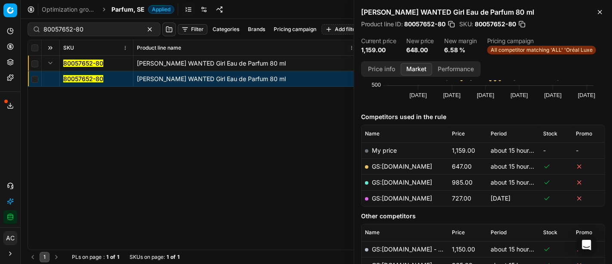
scroll to position [78, 0]
click at [402, 164] on link "GS:[DOMAIN_NAME]" at bounding box center [402, 165] width 60 height 7
click at [193, 166] on div "80057652-80 Azzaro WANTED Girl Eau de Parfum 80 ml 80057652-80 [PERSON_NAME] WA…" at bounding box center [316, 153] width 577 height 194
click at [120, 32] on input "80057652-80" at bounding box center [90, 29] width 94 height 9
paste input "90004643-0006972"
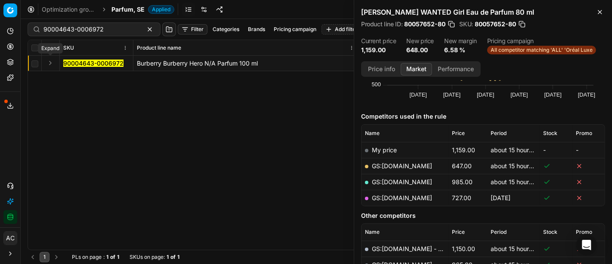
click at [49, 68] on button "Expand" at bounding box center [50, 63] width 10 height 10
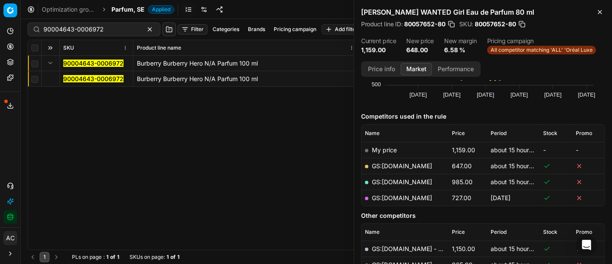
click at [73, 79] on mark "90004643-0006972" at bounding box center [93, 78] width 60 height 7
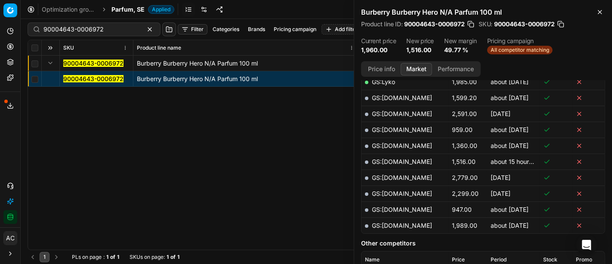
scroll to position [242, 0]
click at [386, 65] on button "Price info" at bounding box center [382, 69] width 38 height 12
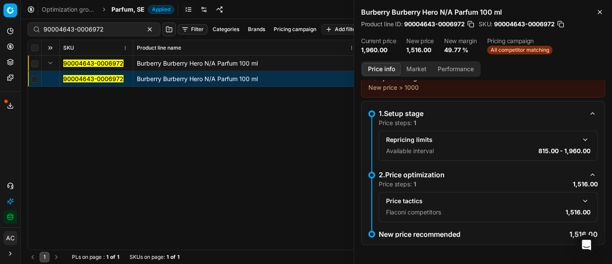
click at [580, 201] on button "button" at bounding box center [585, 200] width 10 height 10
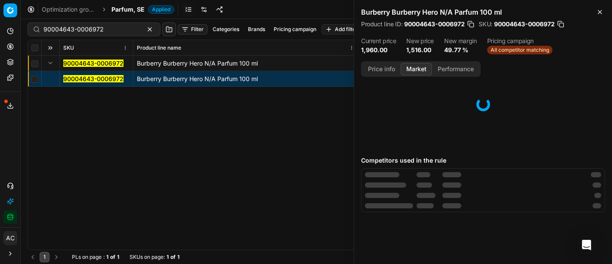
scroll to position [0, 0]
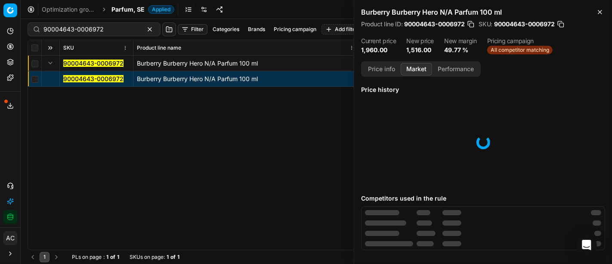
click at [416, 65] on button "Market" at bounding box center [416, 69] width 31 height 12
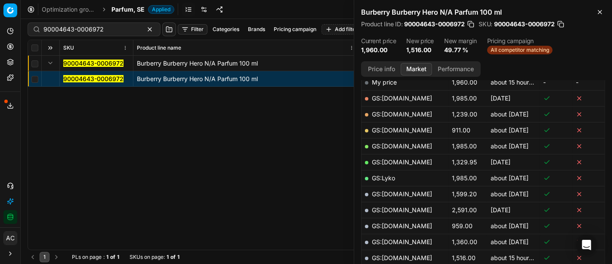
scroll to position [214, 0]
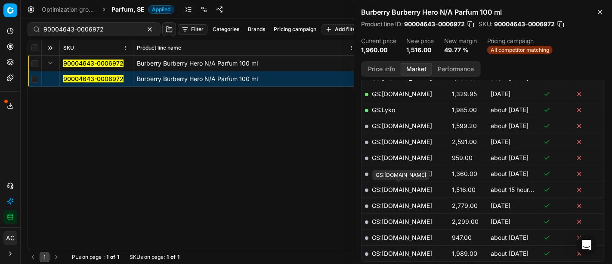
click at [416, 189] on link "GS:[DOMAIN_NAME]" at bounding box center [402, 189] width 60 height 7
click at [71, 30] on input "90004643-0006972" at bounding box center [90, 29] width 94 height 9
paste input "80062227-100"
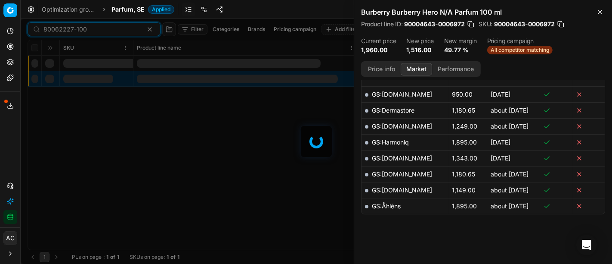
scroll to position [214, 0]
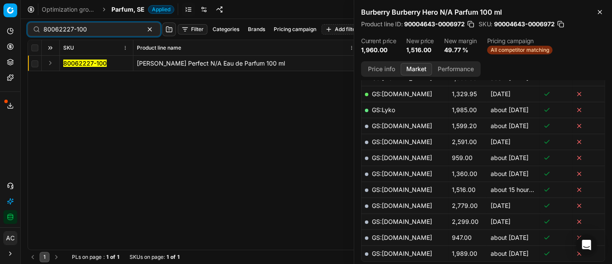
click at [50, 62] on button "Expand" at bounding box center [50, 63] width 10 height 10
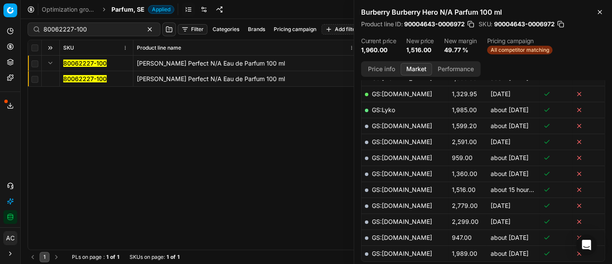
click at [72, 78] on mark "80062227-100" at bounding box center [84, 78] width 43 height 7
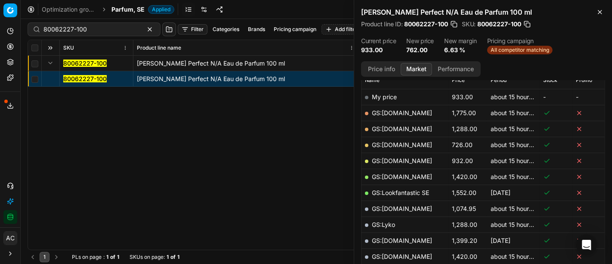
scroll to position [126, 0]
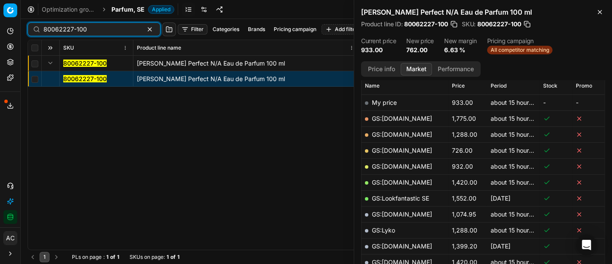
click at [90, 31] on input "80062227-100" at bounding box center [90, 29] width 94 height 9
click at [406, 148] on link "GS:[DOMAIN_NAME]" at bounding box center [402, 149] width 60 height 7
click at [86, 32] on input "80062227-100" at bounding box center [90, 29] width 94 height 9
paste input "12031"
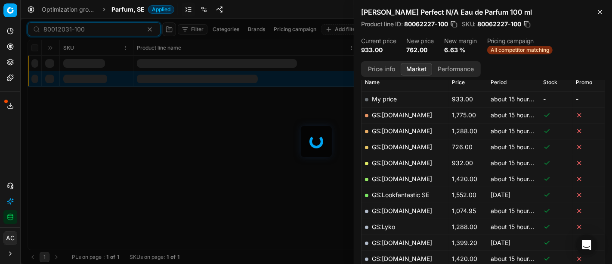
scroll to position [126, 0]
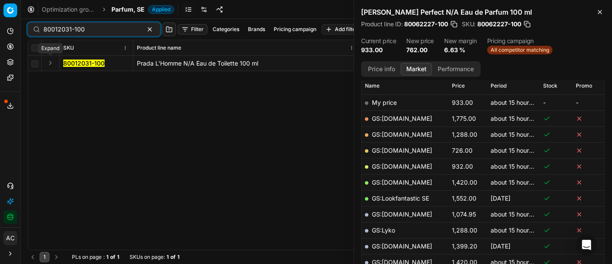
click at [48, 64] on button "Expand" at bounding box center [50, 63] width 10 height 10
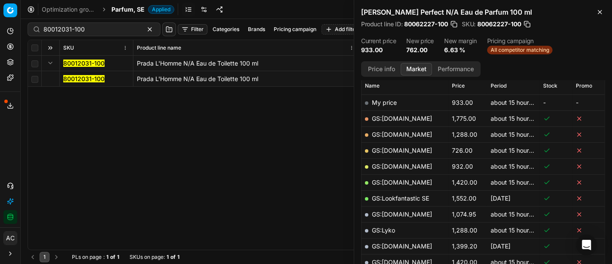
click at [75, 78] on mark "80012031-100" at bounding box center [83, 78] width 41 height 7
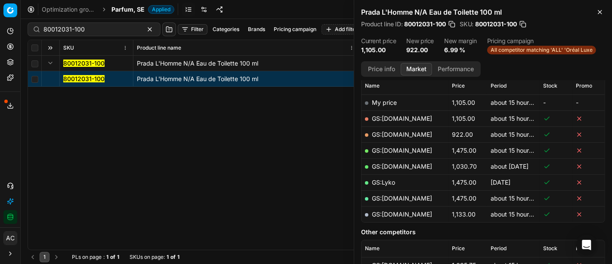
click at [407, 133] on link "GS:[DOMAIN_NAME]" at bounding box center [402, 133] width 60 height 7
click at [88, 24] on div "80012031-100" at bounding box center [94, 29] width 133 height 14
paste input "90005976-0008896"
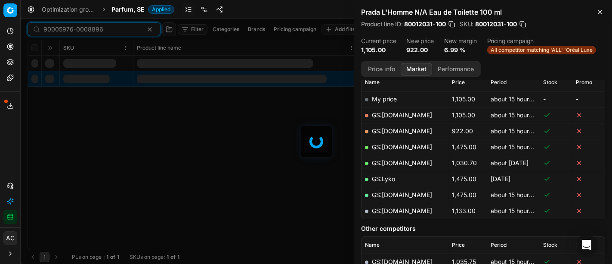
scroll to position [126, 0]
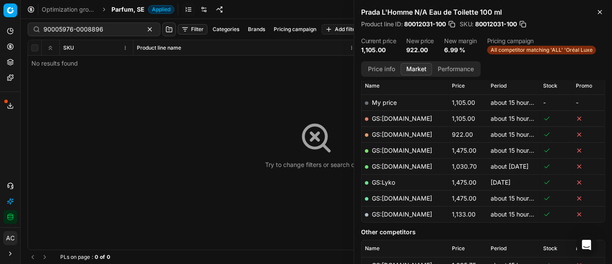
click at [118, 34] on div "90005976-0008896" at bounding box center [94, 29] width 133 height 14
paste input "20101934"
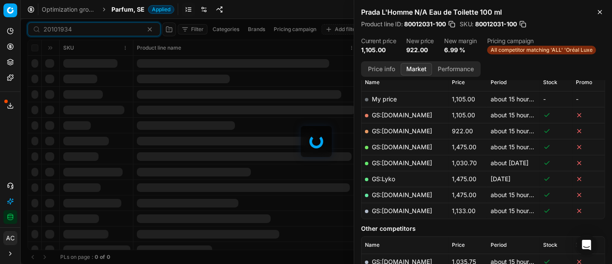
scroll to position [126, 0]
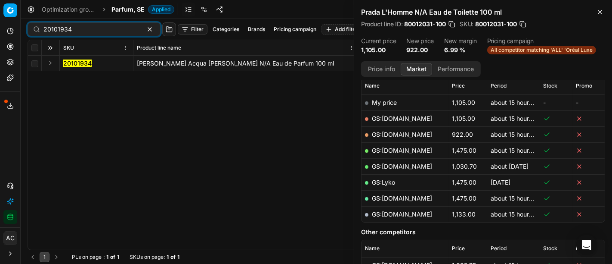
click at [51, 63] on button "Expand" at bounding box center [50, 63] width 10 height 10
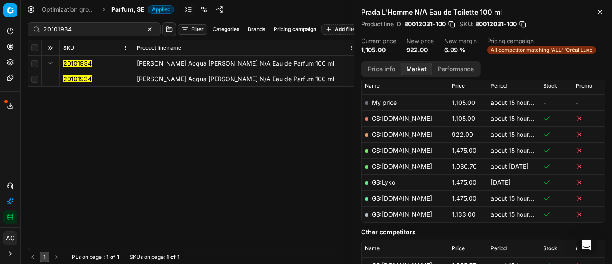
click at [70, 79] on mark "20101934" at bounding box center [77, 78] width 28 height 7
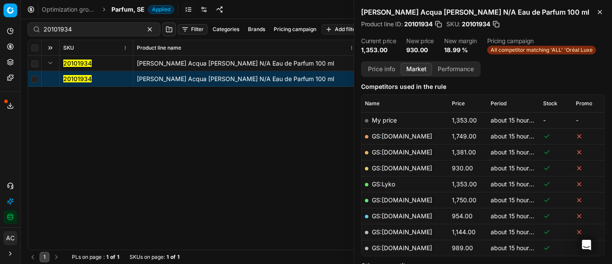
scroll to position [107, 0]
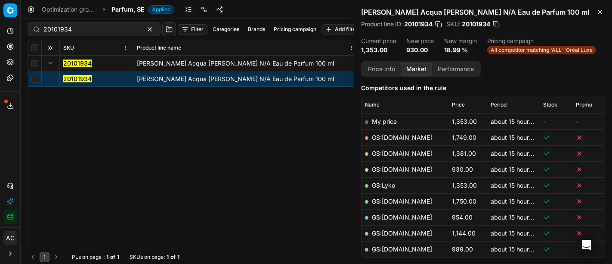
click at [405, 169] on link "GS:[DOMAIN_NAME]" at bounding box center [402, 168] width 60 height 7
click at [101, 30] on input "20101934" at bounding box center [90, 29] width 94 height 9
paste input "80054643-150"
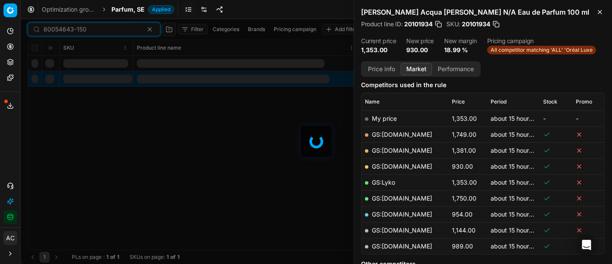
scroll to position [107, 0]
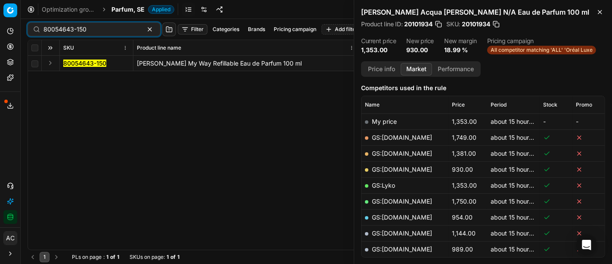
click at [50, 62] on button "Expand" at bounding box center [50, 63] width 10 height 10
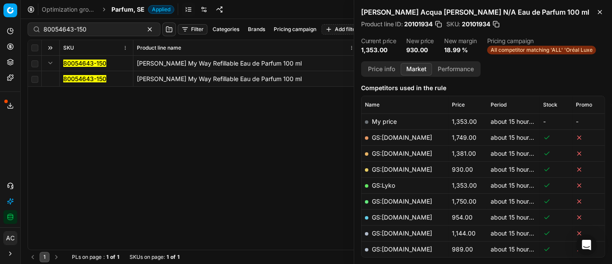
click at [80, 80] on mark "80054643-150" at bounding box center [84, 78] width 43 height 7
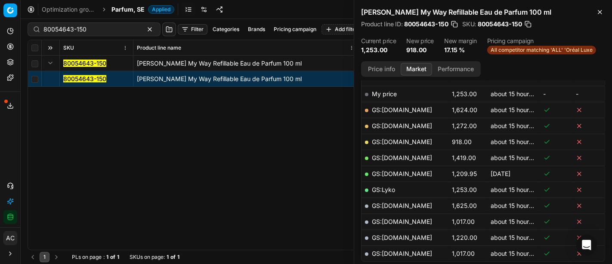
scroll to position [134, 0]
click at [412, 141] on link "GS:[DOMAIN_NAME]" at bounding box center [402, 141] width 60 height 7
click at [82, 32] on input "80054643-150" at bounding box center [90, 29] width 94 height 9
paste input "08433-10"
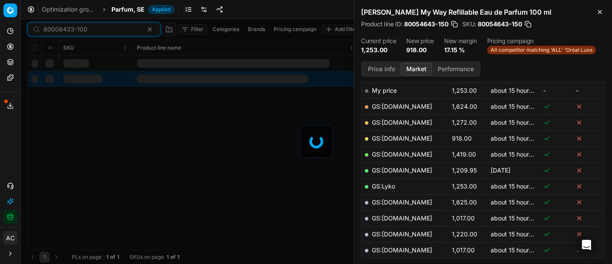
scroll to position [134, 0]
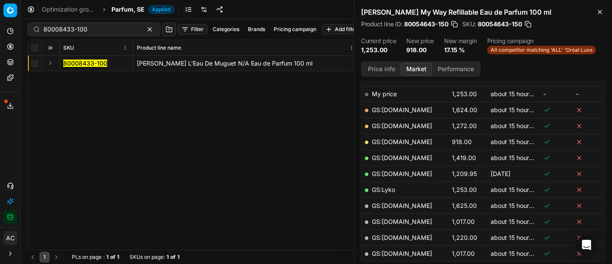
click at [50, 62] on button "Expand" at bounding box center [50, 63] width 10 height 10
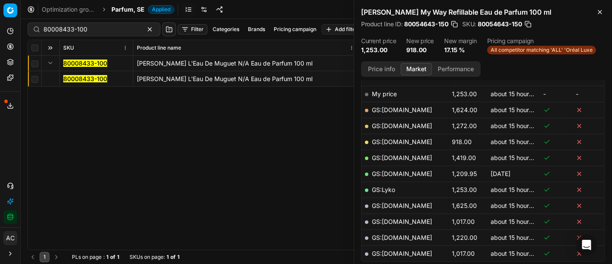
click at [78, 79] on mark "80008433-100" at bounding box center [85, 78] width 44 height 7
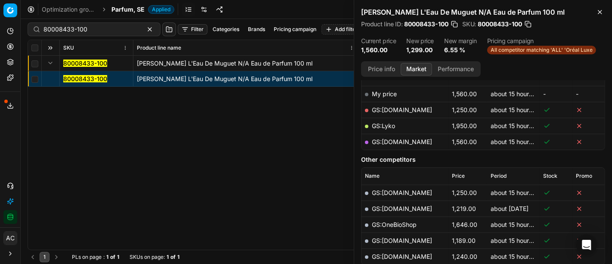
scroll to position [71, 0]
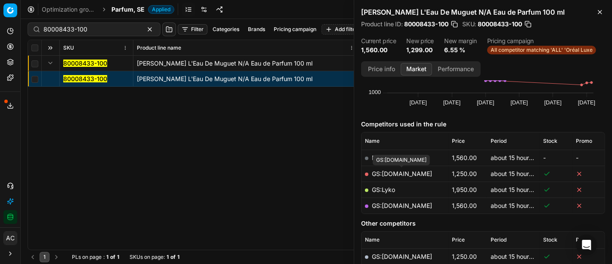
click at [402, 174] on link "GS:[DOMAIN_NAME]" at bounding box center [402, 173] width 60 height 7
click at [312, 105] on div "80008433-100 [PERSON_NAME] L'Eau De Muguet N/A Eau de Parfum 100 ml 80008433-10…" at bounding box center [316, 153] width 577 height 194
click at [407, 206] on link "GS:[DOMAIN_NAME]" at bounding box center [402, 205] width 60 height 7
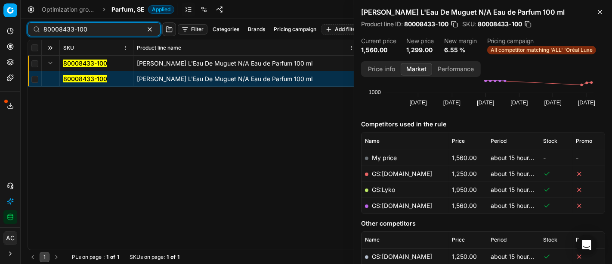
click at [84, 29] on input "80008433-100" at bounding box center [90, 29] width 94 height 9
paste input "4365-5"
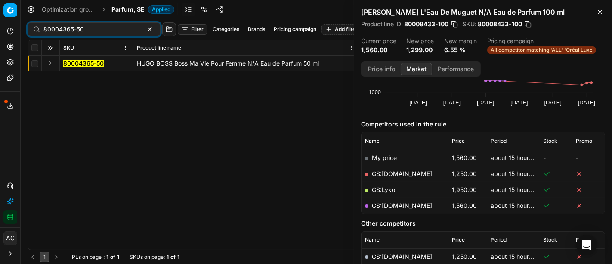
click at [47, 62] on button "Expand" at bounding box center [50, 63] width 10 height 10
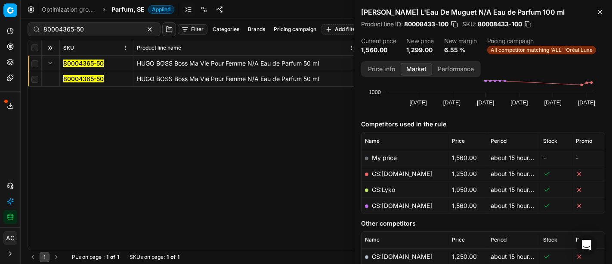
click at [75, 77] on mark "80004365-50" at bounding box center [83, 78] width 40 height 7
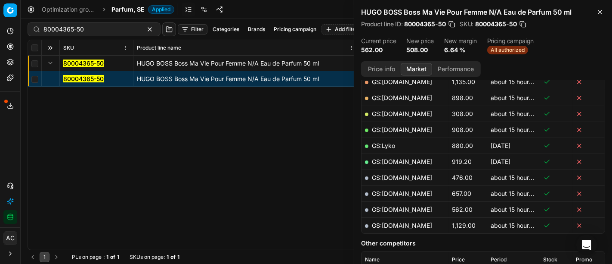
scroll to position [164, 0]
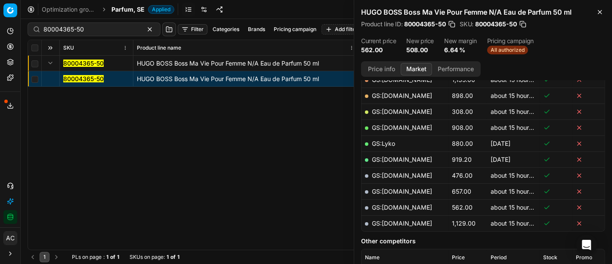
click at [379, 68] on button "Price info" at bounding box center [382, 69] width 38 height 12
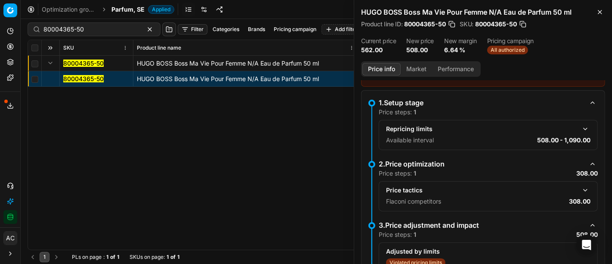
click at [580, 189] on button "button" at bounding box center [585, 190] width 10 height 10
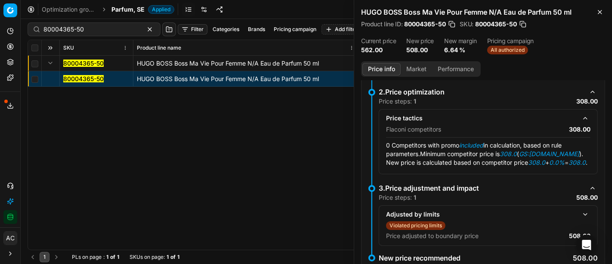
scroll to position [147, 0]
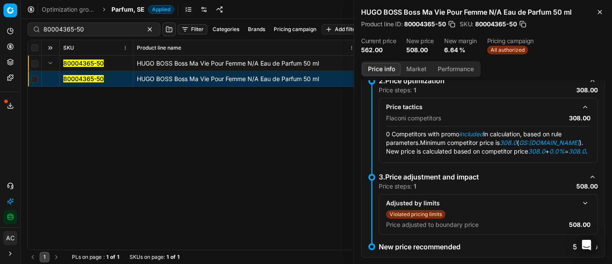
click at [408, 71] on button "Market" at bounding box center [416, 69] width 31 height 12
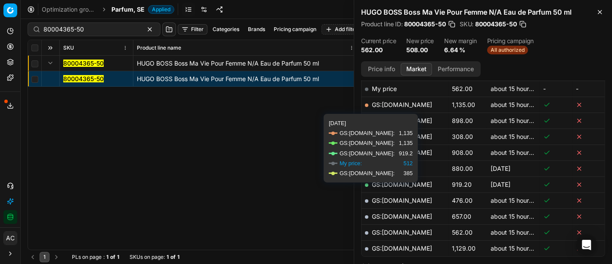
scroll to position [140, 0]
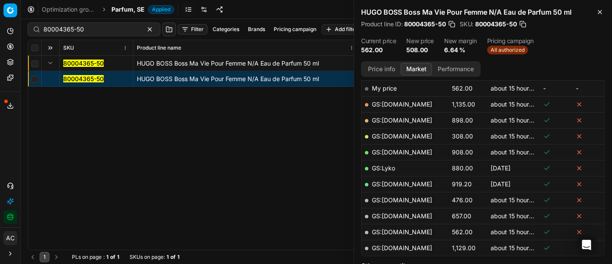
click at [404, 134] on link "GS:[DOMAIN_NAME]" at bounding box center [402, 135] width 60 height 7
click at [187, 160] on div "80004365-50 HUGO BOSS Boss Ma Vie Pour Femme N/A Eau de Parfum 50 ml 80004365-5…" at bounding box center [316, 153] width 577 height 194
click at [109, 32] on input "80004365-50" at bounding box center [90, 29] width 94 height 9
paste input "77295-1"
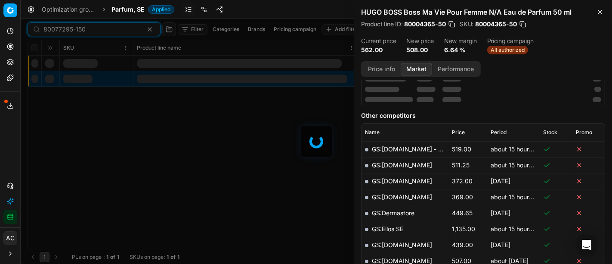
scroll to position [140, 0]
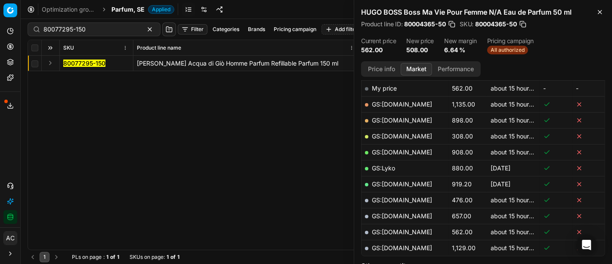
click at [50, 62] on button "Expand" at bounding box center [50, 63] width 10 height 10
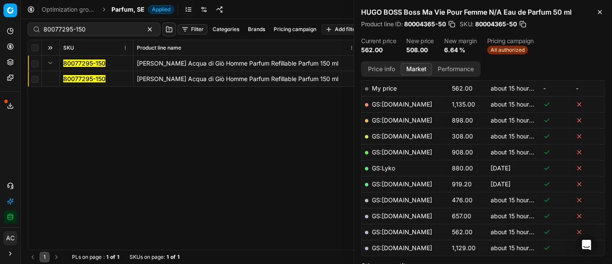
click at [75, 77] on mark "80077295-150" at bounding box center [84, 78] width 42 height 7
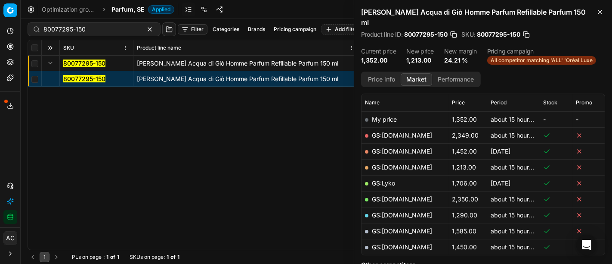
scroll to position [119, 0]
click at [402, 163] on link "GS:[DOMAIN_NAME]" at bounding box center [402, 166] width 60 height 7
click at [73, 32] on input "80077295-150" at bounding box center [90, 29] width 94 height 9
paste input "52318-10"
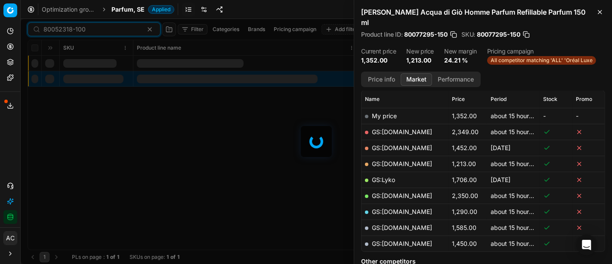
scroll to position [119, 0]
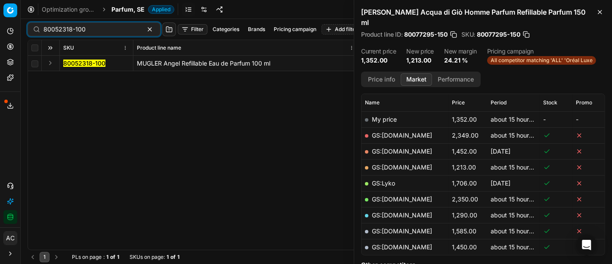
click at [50, 63] on button "Expand" at bounding box center [50, 63] width 10 height 10
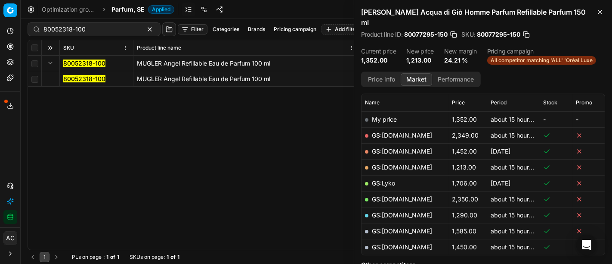
click at [80, 80] on mark "80052318-100" at bounding box center [84, 78] width 42 height 7
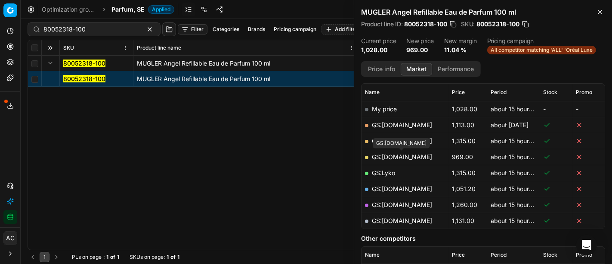
click at [410, 157] on link "GS:[DOMAIN_NAME]" at bounding box center [402, 156] width 60 height 7
click at [84, 27] on input "80052318-100" at bounding box center [90, 29] width 94 height 9
paste input "20150006"
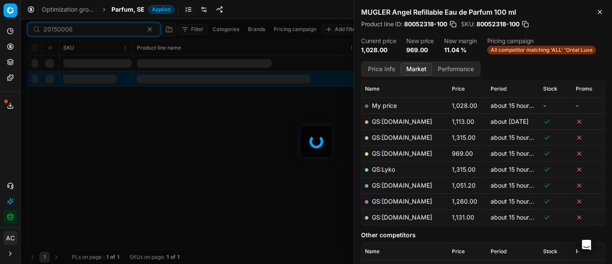
scroll to position [119, 0]
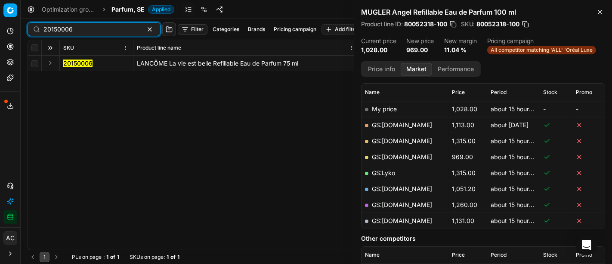
type input "20150006"
click at [52, 65] on button "Expand" at bounding box center [50, 63] width 10 height 10
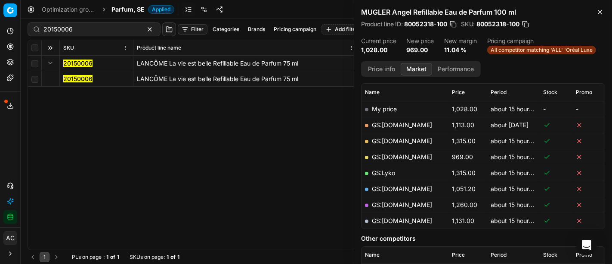
click at [67, 79] on mark "20150006" at bounding box center [77, 78] width 29 height 7
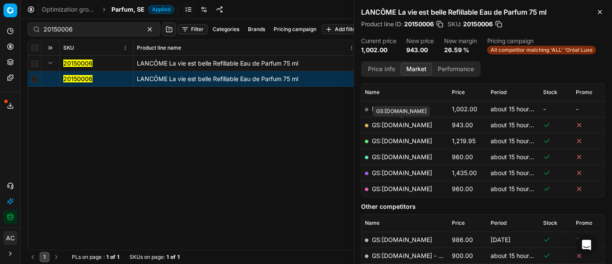
click at [424, 123] on link "GS:[DOMAIN_NAME]" at bounding box center [402, 124] width 60 height 7
click at [120, 8] on span "Parfum, SE" at bounding box center [128, 9] width 33 height 9
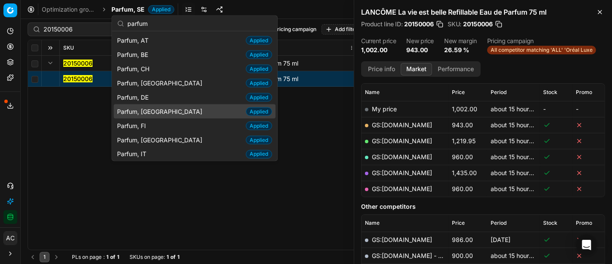
scroll to position [38, 0]
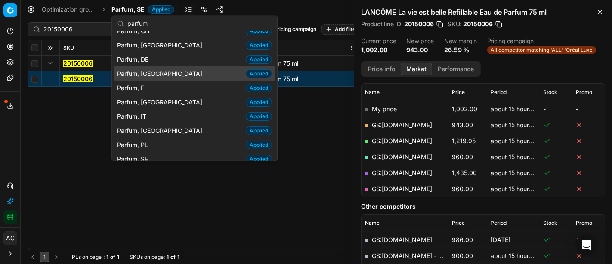
type input "parfum"
click at [160, 73] on div "Parfum, DK Applied" at bounding box center [195, 73] width 162 height 14
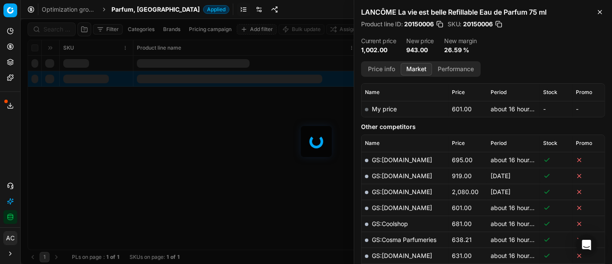
click at [56, 29] on div at bounding box center [317, 141] width 592 height 245
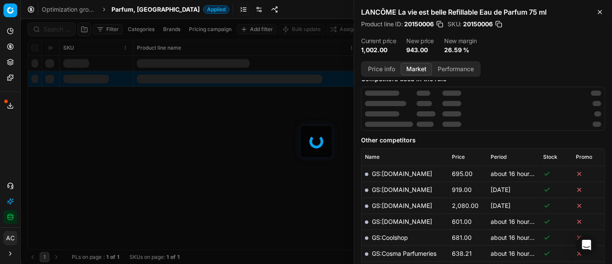
scroll to position [119, 0]
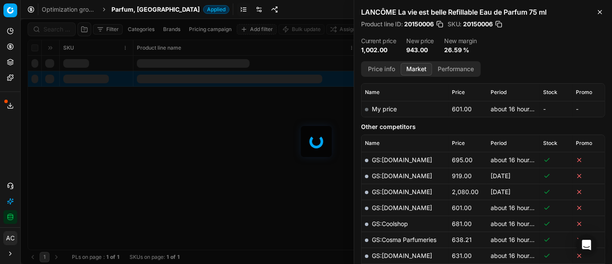
click at [56, 29] on div at bounding box center [317, 141] width 592 height 245
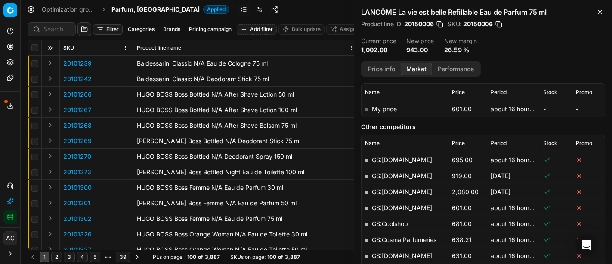
click at [56, 29] on div "Filter Categories Brands Pricing campaign Add filter Bulk update Assign SKU Pro…" at bounding box center [317, 141] width 592 height 245
click at [56, 29] on input at bounding box center [56, 29] width 27 height 9
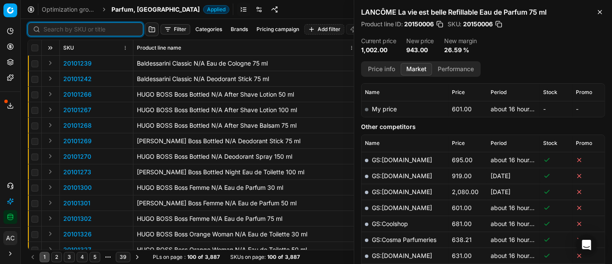
paste input "90003981-0005774"
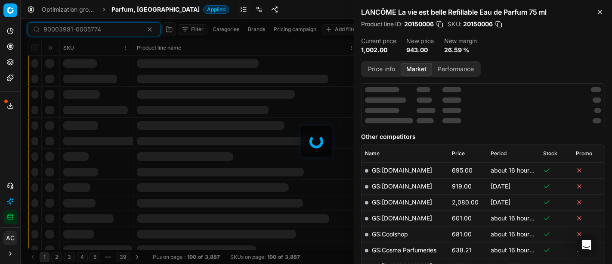
scroll to position [119, 0]
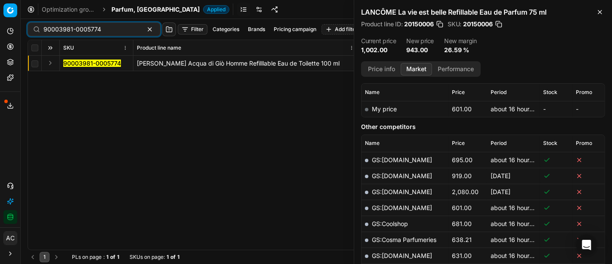
click at [50, 62] on button "Expand" at bounding box center [50, 63] width 10 height 10
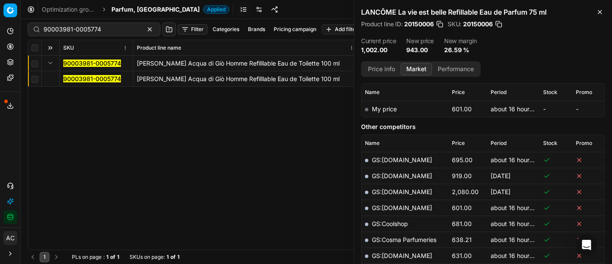
click at [83, 78] on mark "90003981-0005774" at bounding box center [92, 78] width 58 height 7
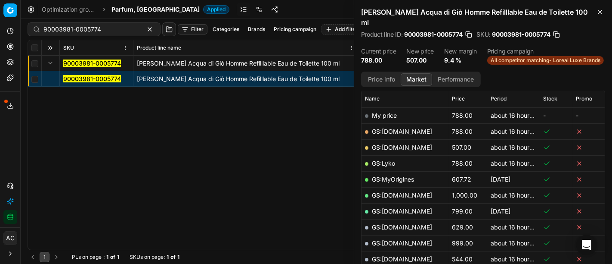
scroll to position [124, 0]
click at [418, 143] on link "GS:[DOMAIN_NAME]" at bounding box center [402, 146] width 60 height 7
click at [74, 32] on input "90003981-0005774" at bounding box center [90, 29] width 94 height 9
paste input "80060853-90"
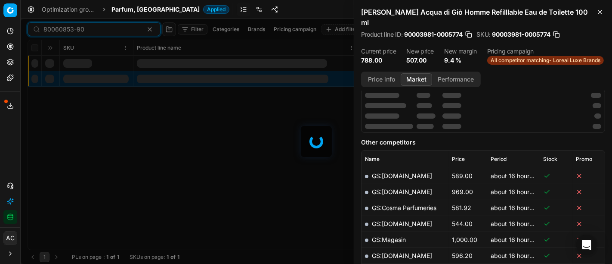
scroll to position [124, 0]
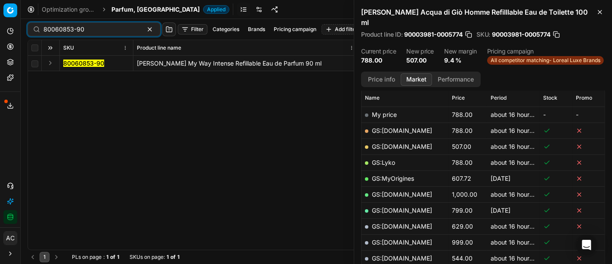
click at [51, 61] on button "Expand" at bounding box center [50, 63] width 10 height 10
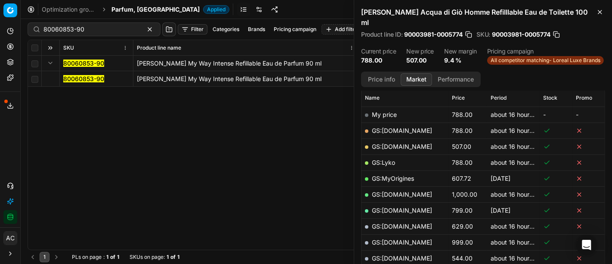
click at [78, 81] on mark "80060853-90" at bounding box center [83, 78] width 41 height 7
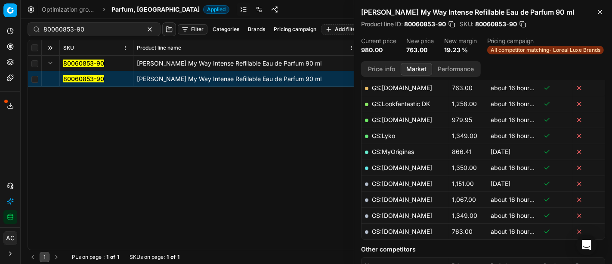
scroll to position [157, 0]
click at [413, 230] on link "GS:[DOMAIN_NAME]" at bounding box center [402, 230] width 60 height 7
click at [96, 30] on input "80060853-90" at bounding box center [90, 29] width 94 height 9
paste input "90004514-0006759"
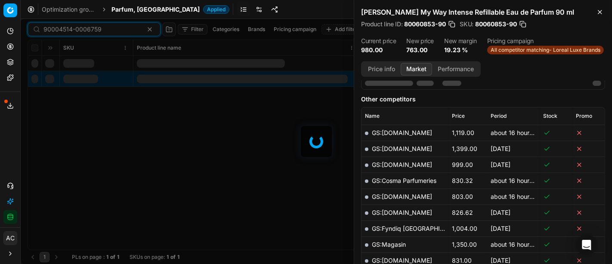
scroll to position [157, 0]
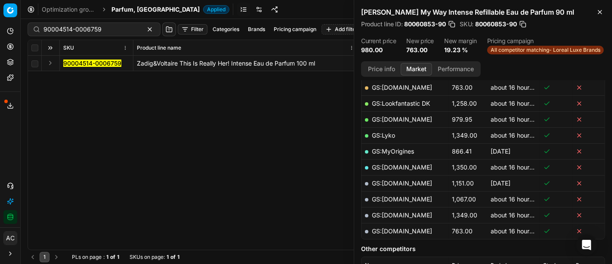
click at [54, 63] on button "Expand" at bounding box center [50, 63] width 10 height 10
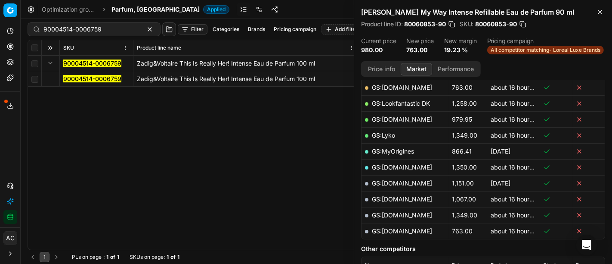
click at [85, 82] on mark "90004514-0006759" at bounding box center [92, 78] width 58 height 7
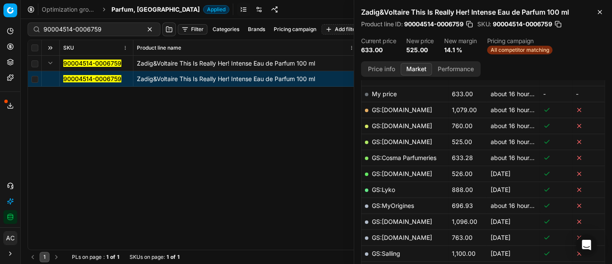
scroll to position [135, 0]
click at [408, 141] on link "GS:[DOMAIN_NAME]" at bounding box center [402, 140] width 60 height 7
click at [90, 27] on input "90004514-0006759" at bounding box center [90, 29] width 94 height 9
paste input "80052072-90"
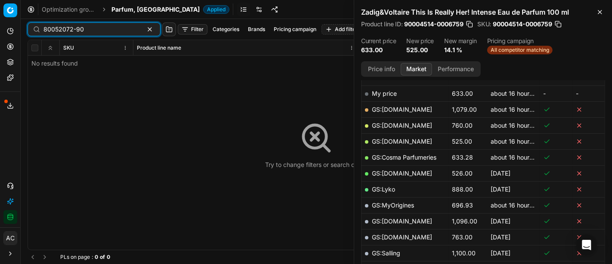
click at [96, 28] on input "80052072-90" at bounding box center [90, 29] width 94 height 9
paste input "90011686-0018575"
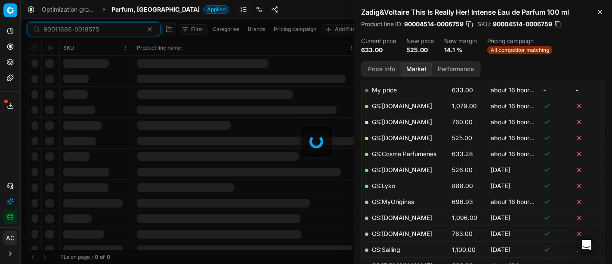
scroll to position [135, 0]
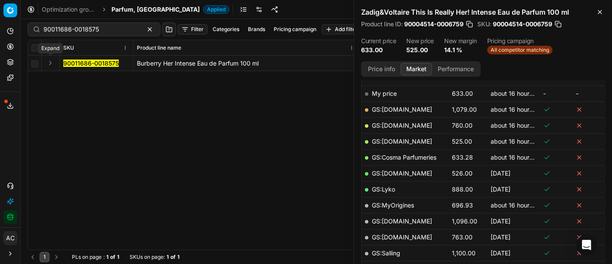
click at [51, 63] on button "Expand" at bounding box center [50, 63] width 10 height 10
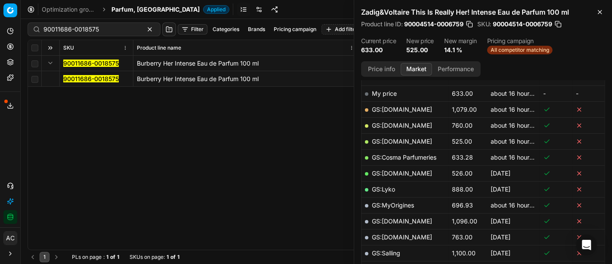
click at [77, 77] on mark "90011686-0018575" at bounding box center [91, 78] width 56 height 7
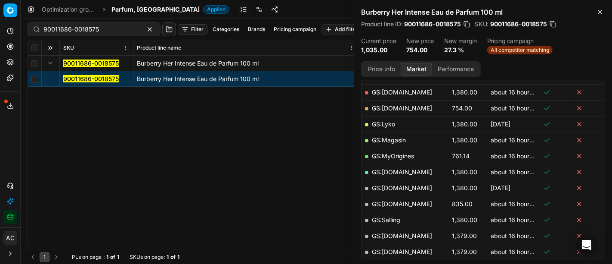
scroll to position [144, 0]
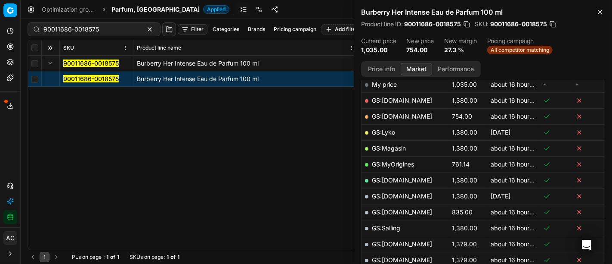
click at [396, 116] on link "GS:[DOMAIN_NAME]" at bounding box center [402, 115] width 60 height 7
click at [96, 33] on input "90011686-0018575" at bounding box center [90, 29] width 94 height 9
paste input "20102616"
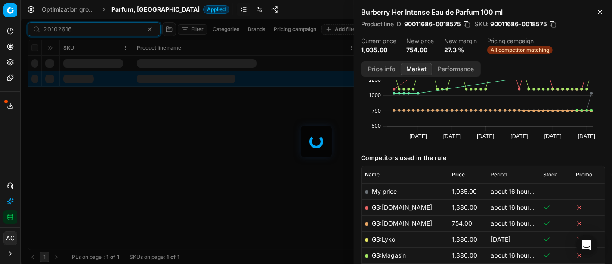
scroll to position [144, 0]
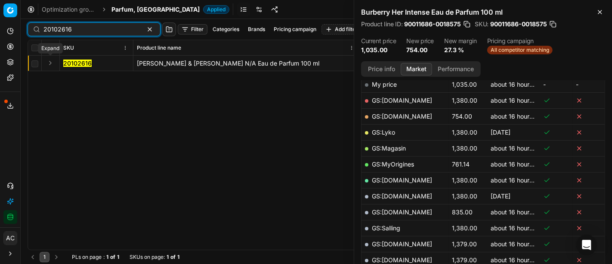
type input "20102616"
click at [53, 65] on button "Expand" at bounding box center [50, 63] width 10 height 10
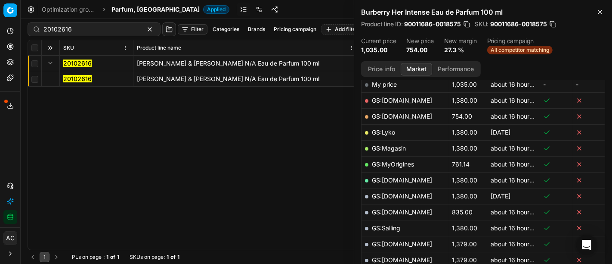
click at [70, 76] on mark "20102616" at bounding box center [77, 78] width 28 height 7
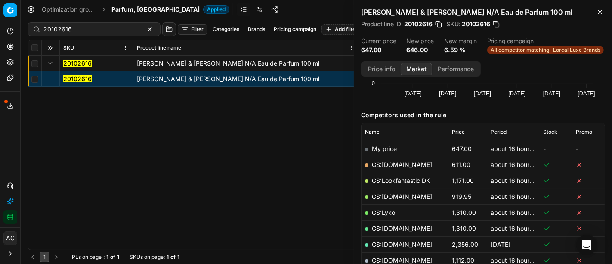
scroll to position [80, 0]
click at [408, 165] on link "GS:[DOMAIN_NAME]" at bounding box center [402, 163] width 60 height 7
click at [121, 9] on span "Parfum, [GEOGRAPHIC_DATA]" at bounding box center [156, 9] width 88 height 9
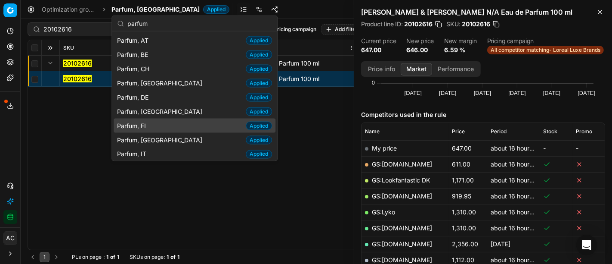
type input "parfum"
click at [137, 121] on span "Parfum, FI" at bounding box center [133, 125] width 32 height 9
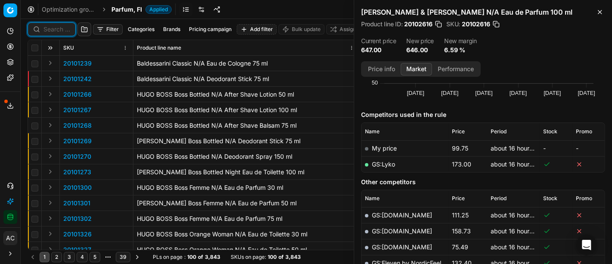
click at [54, 30] on input at bounding box center [56, 29] width 27 height 9
paste input "80066923-100"
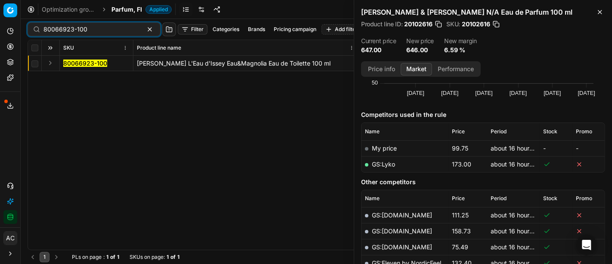
click at [47, 61] on button "Expand" at bounding box center [50, 63] width 10 height 10
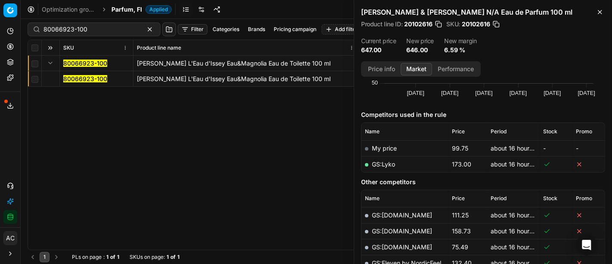
click at [87, 78] on mark "80066923-100" at bounding box center [85, 78] width 44 height 7
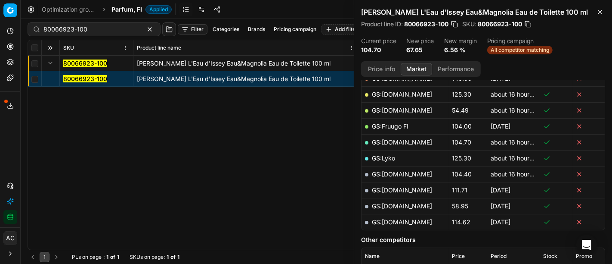
scroll to position [166, 0]
click at [381, 73] on button "Price info" at bounding box center [382, 69] width 38 height 12
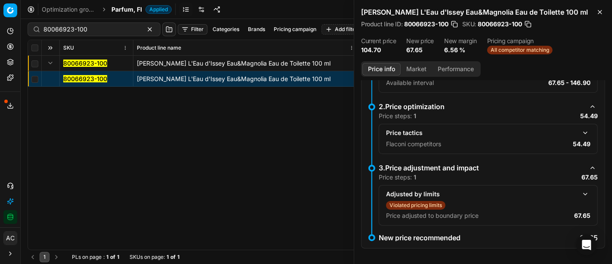
scroll to position [154, 0]
click at [580, 131] on button "button" at bounding box center [585, 133] width 10 height 10
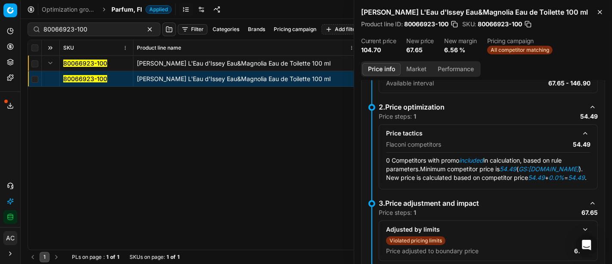
click at [417, 69] on button "Market" at bounding box center [416, 69] width 31 height 12
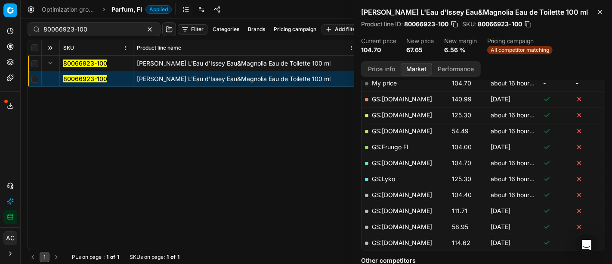
scroll to position [145, 0]
click at [402, 130] on link "GS:[DOMAIN_NAME]" at bounding box center [402, 130] width 60 height 7
click at [87, 31] on input "80066923-100" at bounding box center [90, 29] width 94 height 9
paste input "20101464"
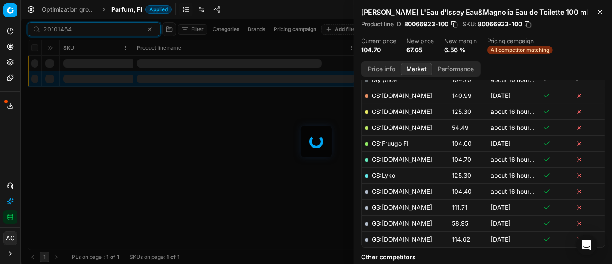
scroll to position [145, 0]
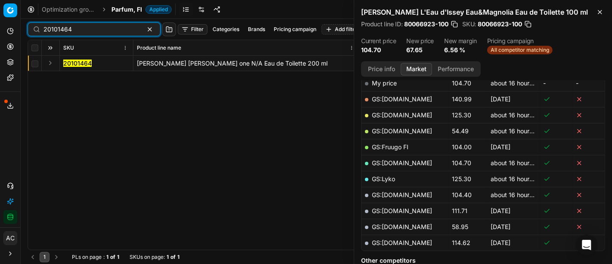
type input "20101464"
click at [50, 65] on button "Expand" at bounding box center [50, 63] width 10 height 10
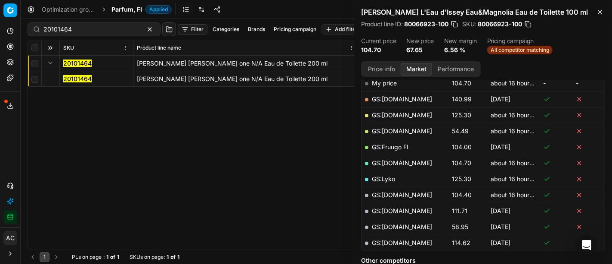
click at [73, 77] on mark "20101464" at bounding box center [77, 78] width 28 height 7
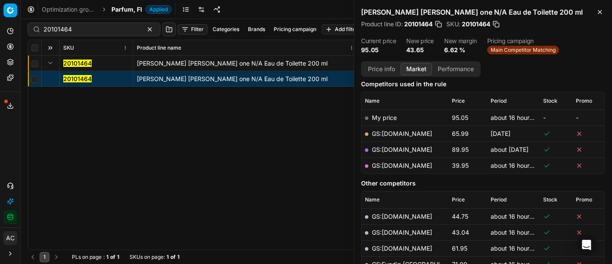
scroll to position [106, 0]
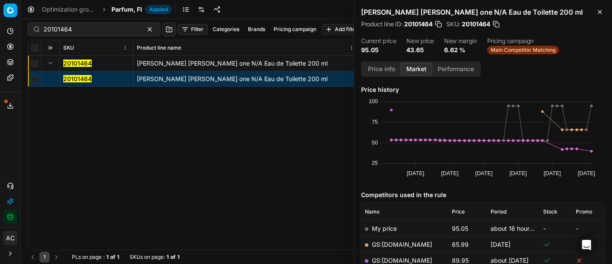
scroll to position [78, 0]
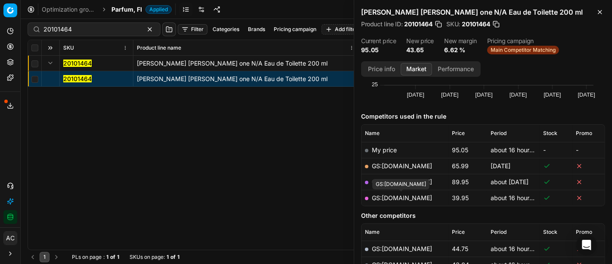
click at [415, 201] on td "GS:[DOMAIN_NAME]" at bounding box center [405, 197] width 87 height 16
click at [422, 195] on link "GS:[DOMAIN_NAME]" at bounding box center [402, 197] width 60 height 7
click at [280, 141] on div "20101464 [PERSON_NAME] [PERSON_NAME] one N/A Eau de Toilette 200 ml 20101464 [P…" at bounding box center [316, 153] width 577 height 194
click at [392, 180] on link "GS:[DOMAIN_NAME]" at bounding box center [402, 181] width 60 height 7
click at [100, 24] on div "20101464" at bounding box center [94, 29] width 133 height 14
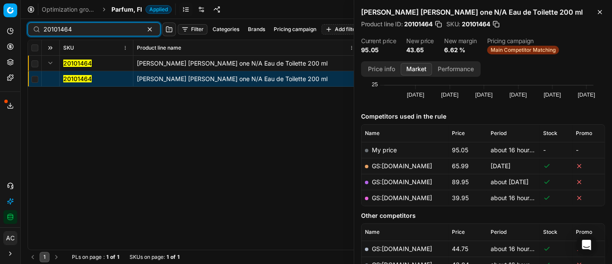
paste input "90011686-0018575"
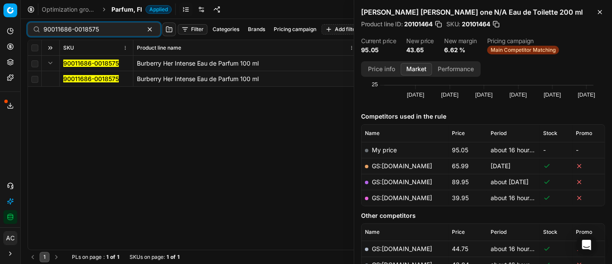
click at [51, 64] on button "Expand" at bounding box center [50, 63] width 10 height 10
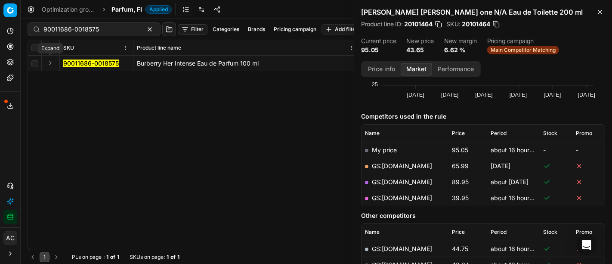
click at [51, 64] on button "Expand" at bounding box center [50, 63] width 10 height 10
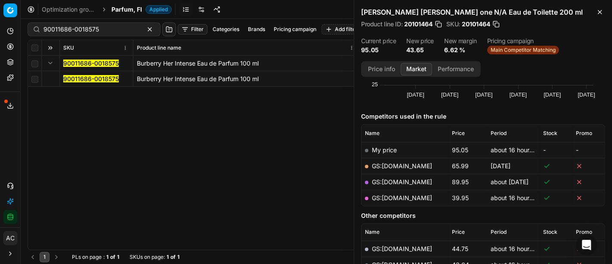
click at [73, 77] on mark "90011686-0018575" at bounding box center [91, 78] width 56 height 7
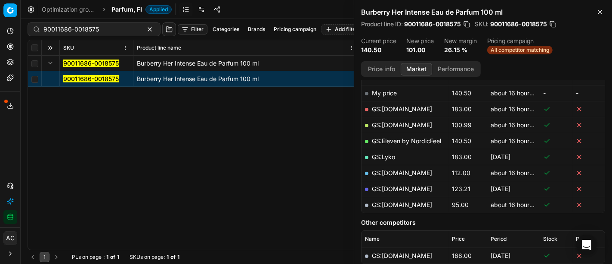
scroll to position [135, 0]
click at [382, 68] on button "Price info" at bounding box center [382, 69] width 38 height 12
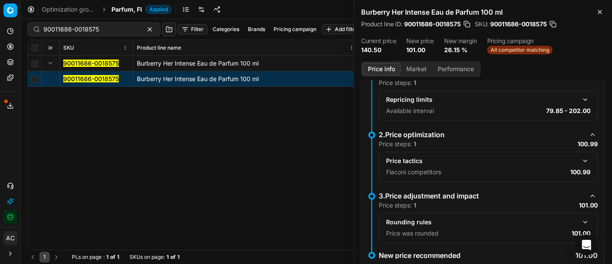
click at [580, 161] on button "button" at bounding box center [585, 160] width 10 height 10
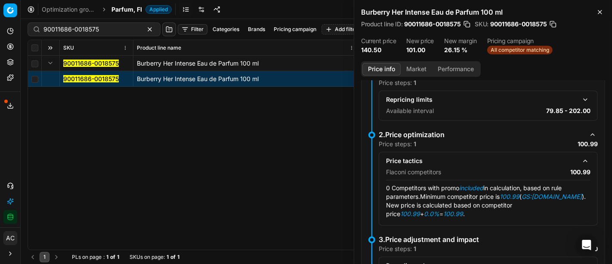
click at [408, 64] on button "Market" at bounding box center [416, 69] width 31 height 12
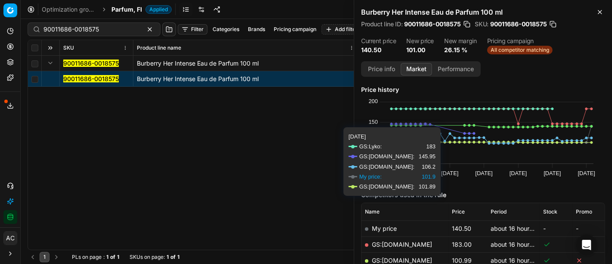
scroll to position [134, 0]
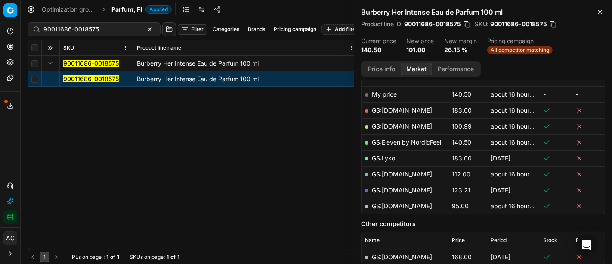
click at [394, 126] on link "GS:[DOMAIN_NAME]" at bounding box center [402, 125] width 60 height 7
click at [102, 29] on input "90011686-0018575" at bounding box center [90, 29] width 94 height 9
paste input "80052924-"
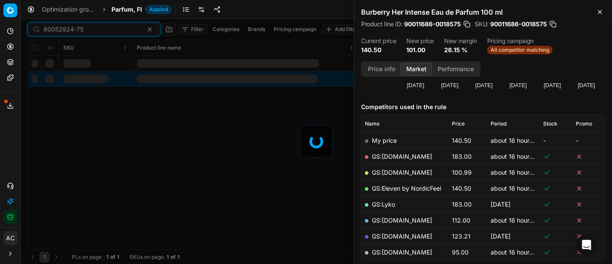
scroll to position [134, 0]
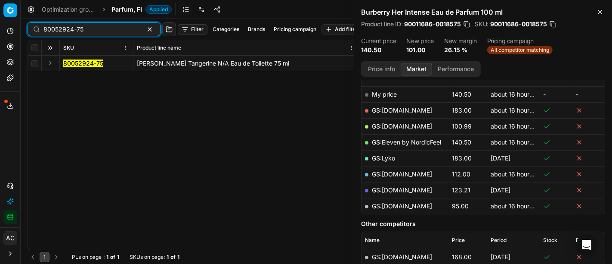
type input "80052924-75"
click at [53, 62] on button "Expand" at bounding box center [50, 63] width 10 height 10
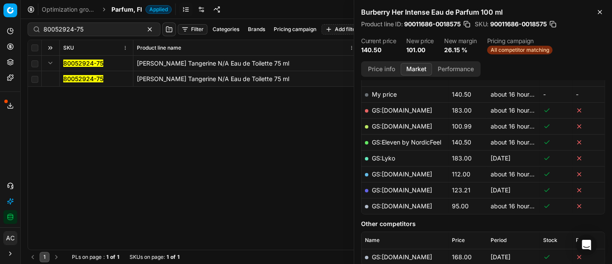
click at [78, 79] on mark "80052924-75" at bounding box center [83, 78] width 40 height 7
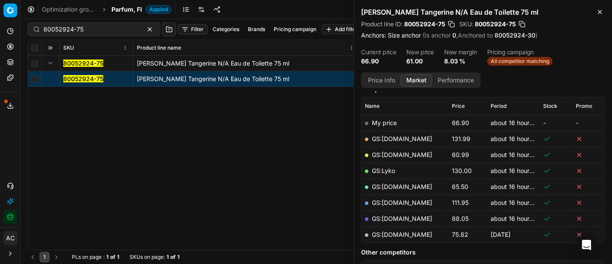
scroll to position [112, 0]
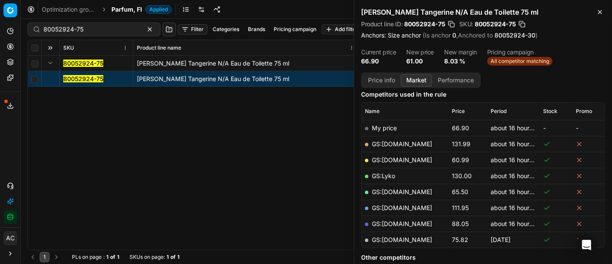
click at [392, 158] on link "GS:[DOMAIN_NAME]" at bounding box center [402, 159] width 60 height 7
click at [120, 8] on span "Parfum, FI" at bounding box center [127, 9] width 31 height 9
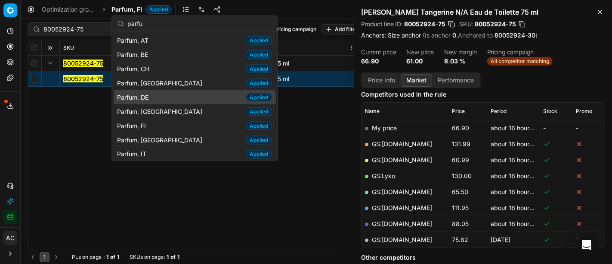
type input "parfu"
click at [159, 93] on div "Parfum, DE Applied" at bounding box center [195, 97] width 162 height 14
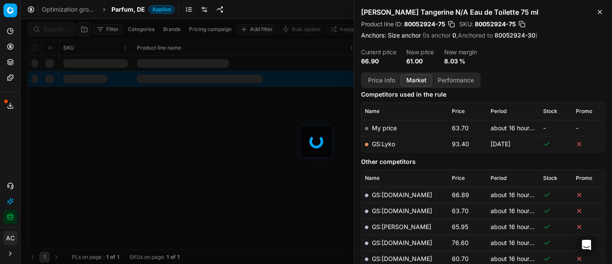
click at [61, 28] on div at bounding box center [317, 141] width 592 height 245
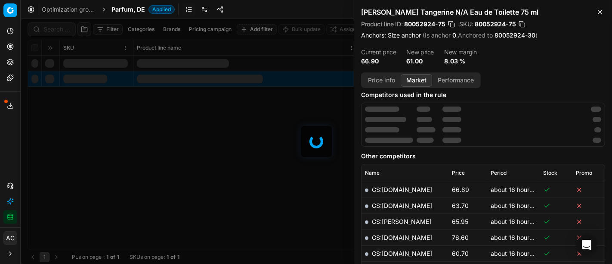
scroll to position [112, 0]
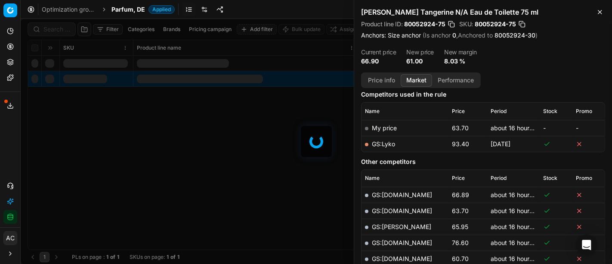
click at [61, 28] on div at bounding box center [317, 141] width 592 height 245
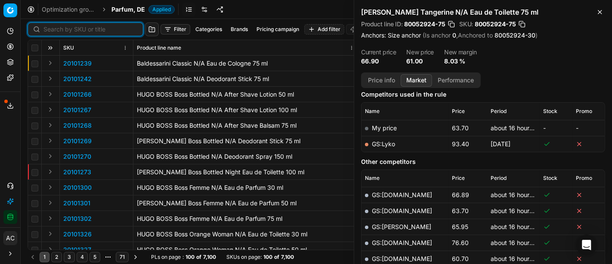
click at [61, 28] on input at bounding box center [90, 29] width 94 height 9
paste input "90016517-0025953"
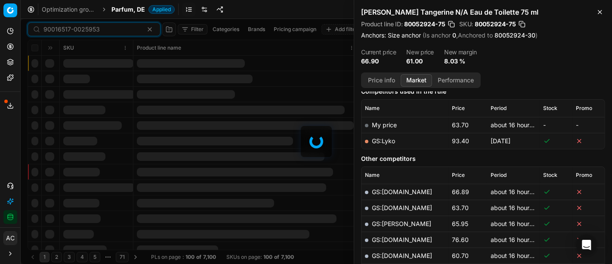
scroll to position [112, 0]
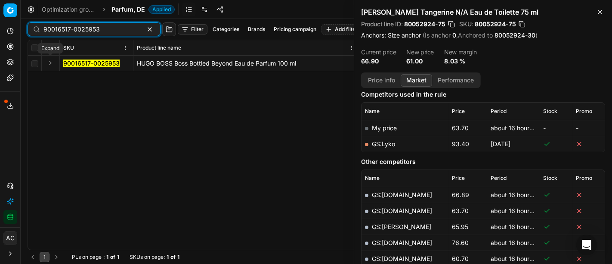
type input "90016517-0025953"
click at [50, 65] on button "Expand" at bounding box center [50, 63] width 10 height 10
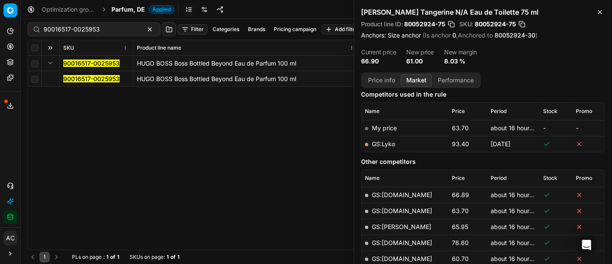
click at [79, 80] on mark "90016517-0025953" at bounding box center [91, 78] width 56 height 7
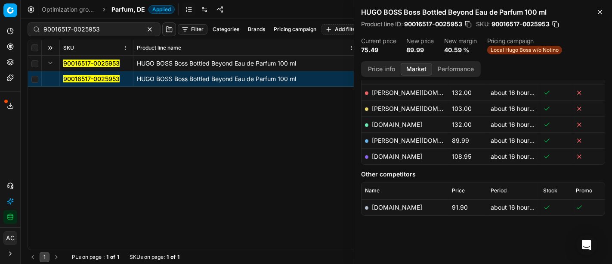
scroll to position [152, 0]
click at [387, 139] on link "[PERSON_NAME][DOMAIN_NAME]" at bounding box center [422, 139] width 100 height 7
click at [211, 146] on div "90016517-0025953 HUGO BOSS Boss Bottled Beyond Eau de Parfum 100 ml 90016517-00…" at bounding box center [316, 153] width 577 height 194
